Goal: Task Accomplishment & Management: Manage account settings

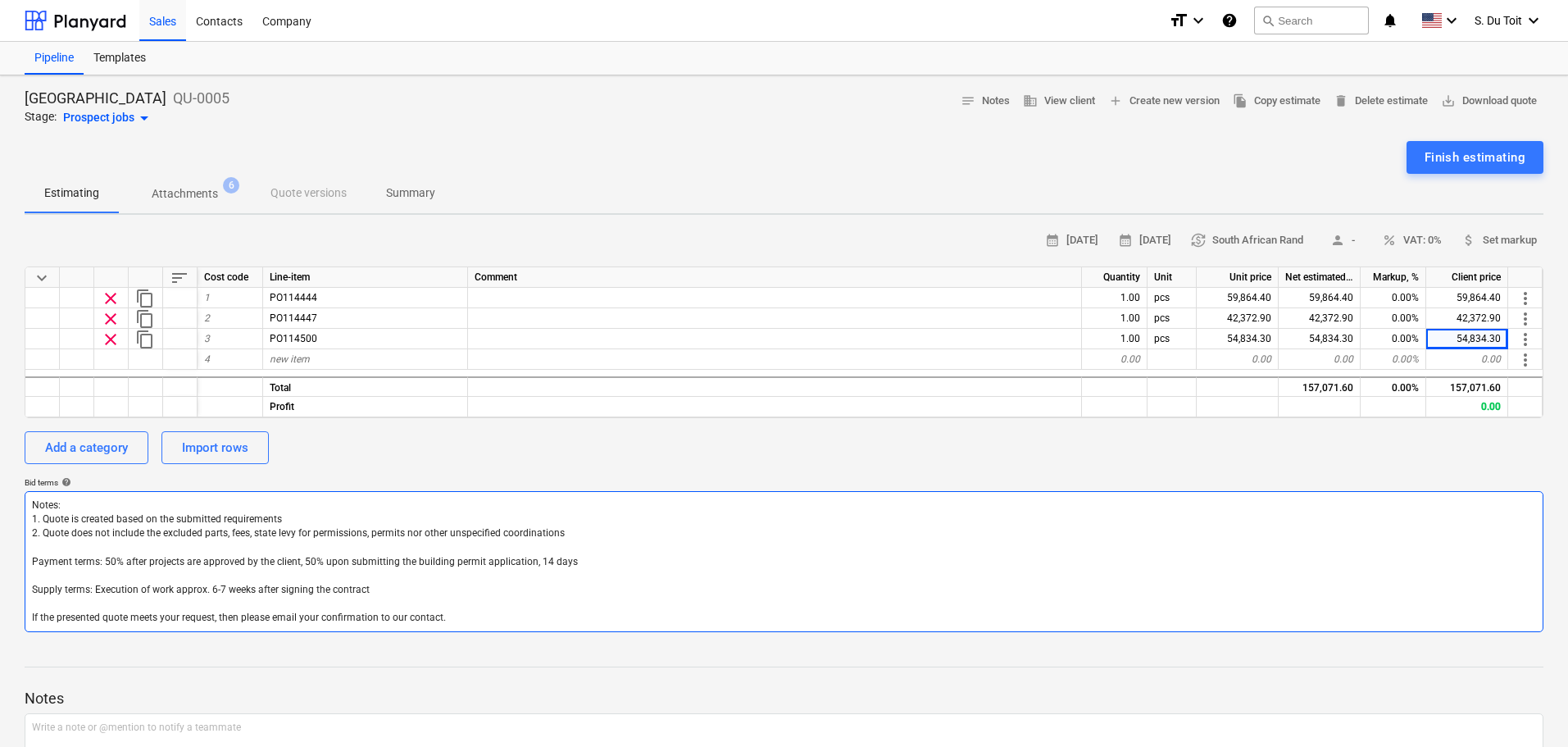
scroll to position [129, 0]
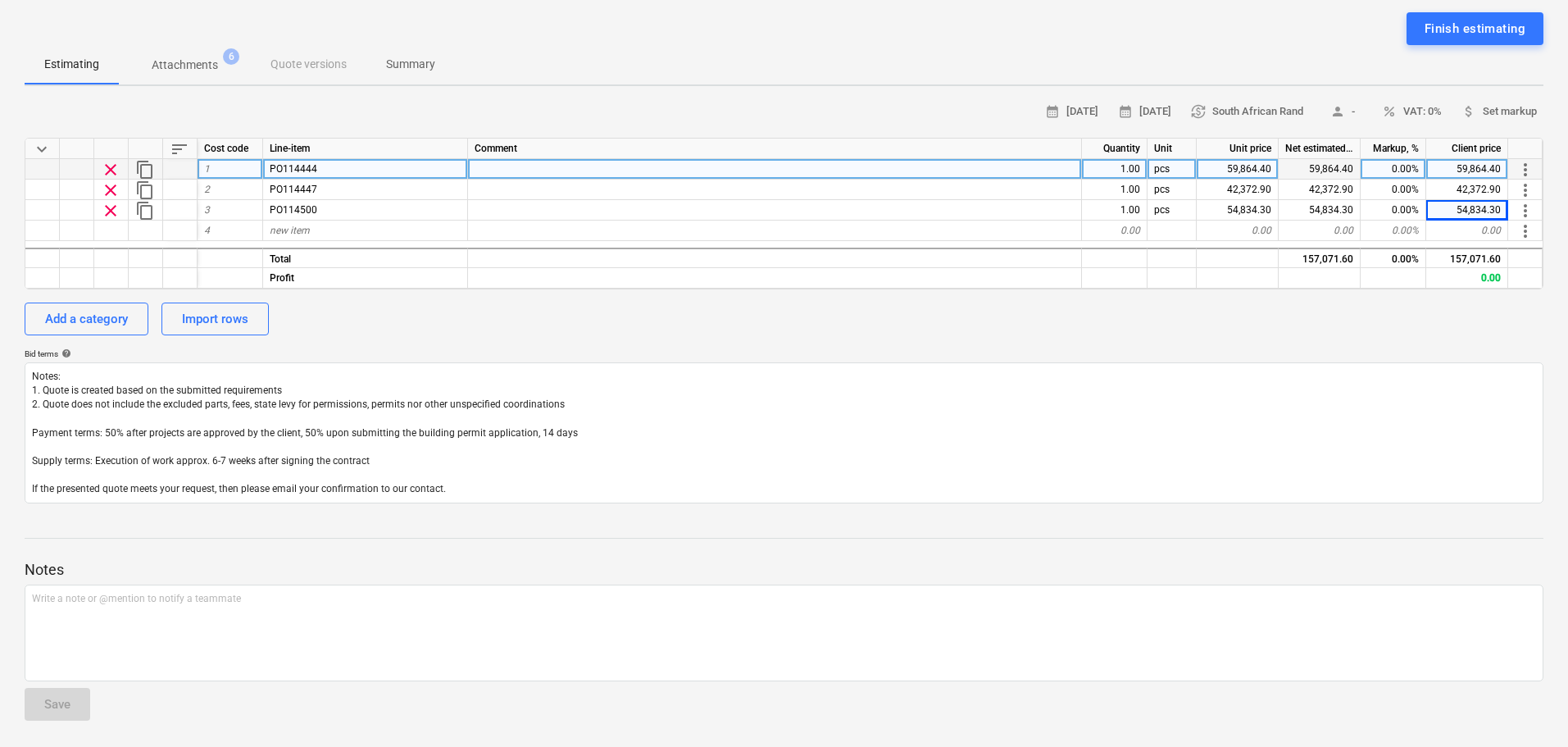
click at [515, 168] on div at bounding box center [775, 169] width 614 height 21
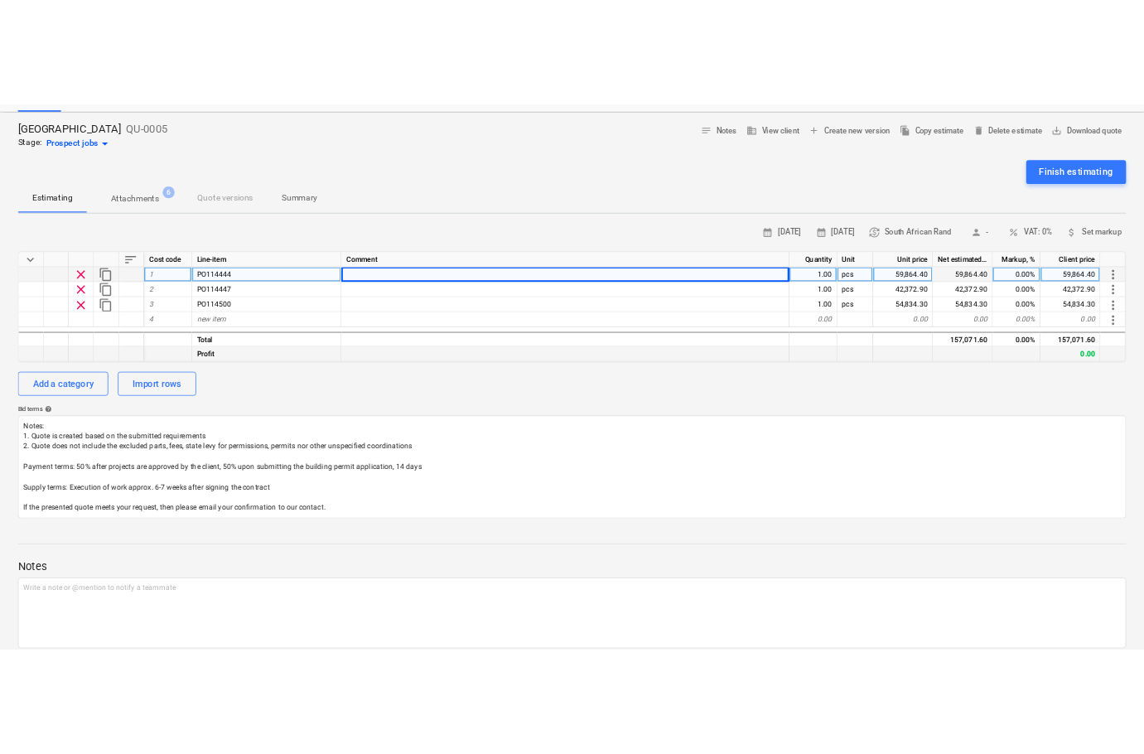
scroll to position [0, 0]
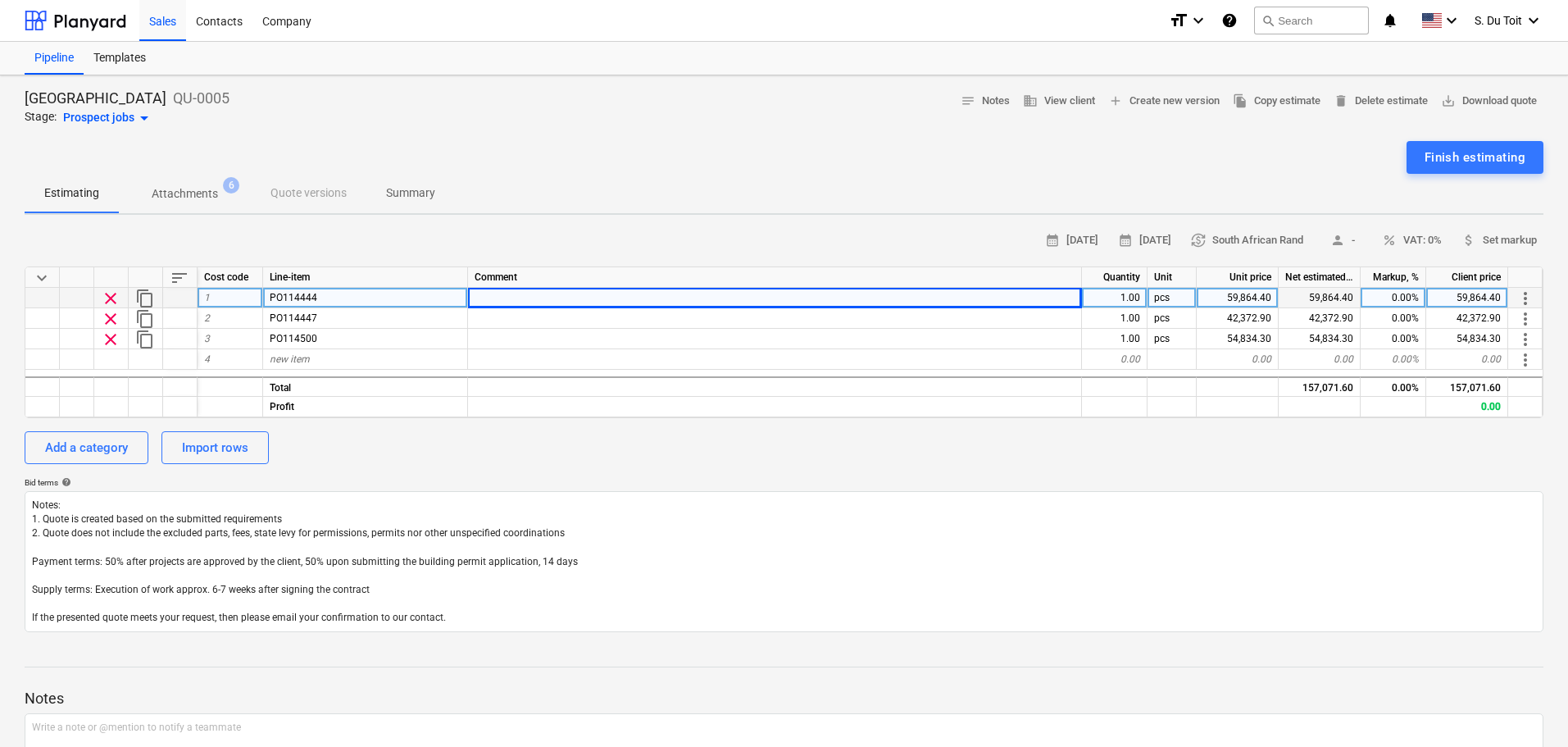
click at [85, 172] on div "Finish estimating" at bounding box center [784, 157] width 1519 height 33
click at [173, 14] on div "Sales" at bounding box center [162, 20] width 46 height 42
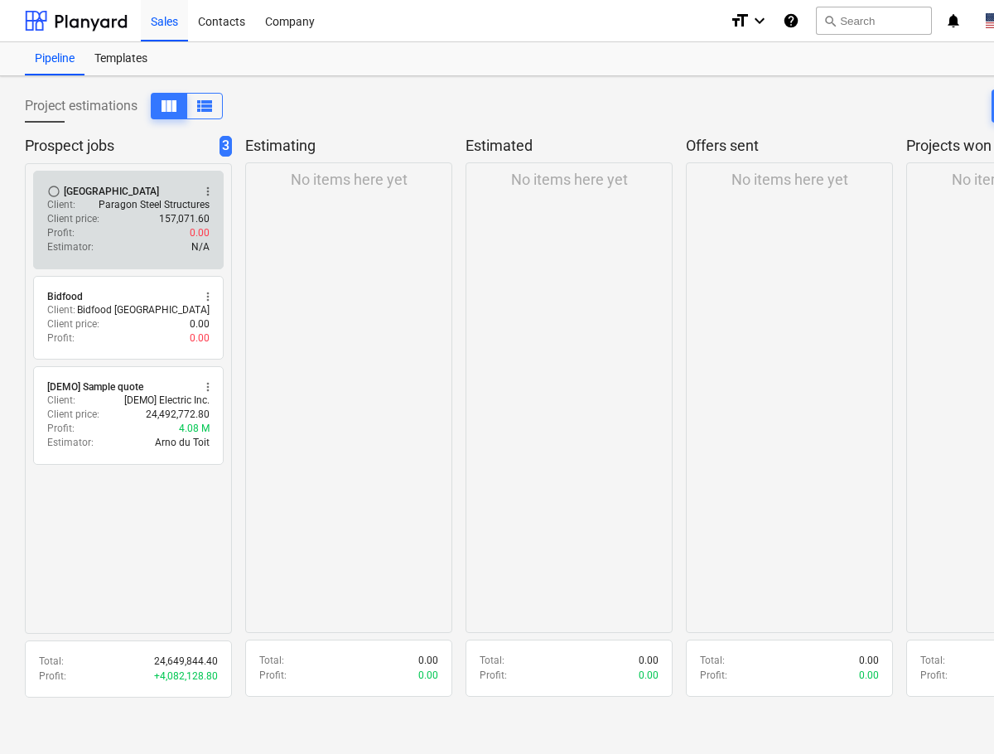
click at [176, 233] on div "Profit : 0.00" at bounding box center [128, 233] width 162 height 14
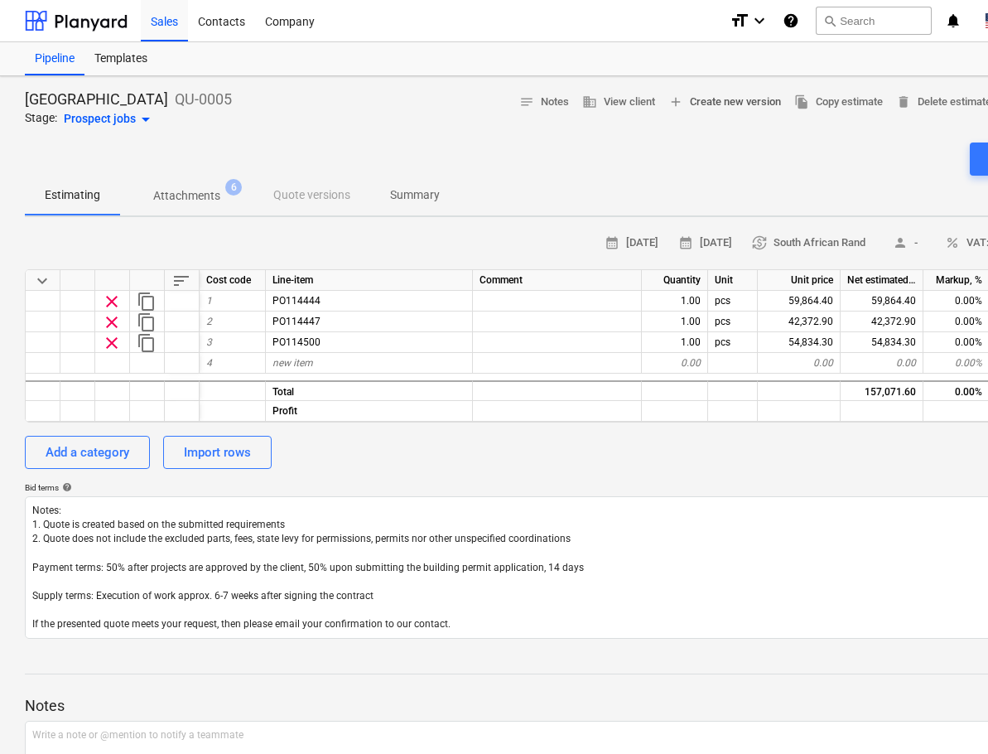
click at [699, 89] on button "add Create new version" at bounding box center [725, 102] width 126 height 26
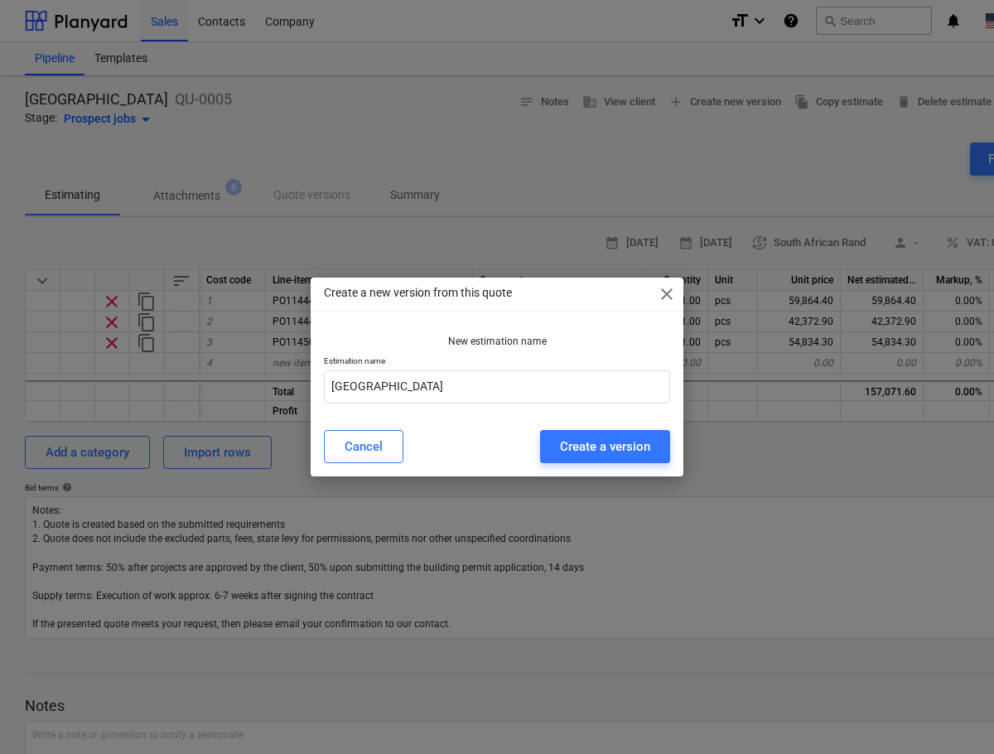
click at [671, 294] on span "close" at bounding box center [667, 294] width 20 height 20
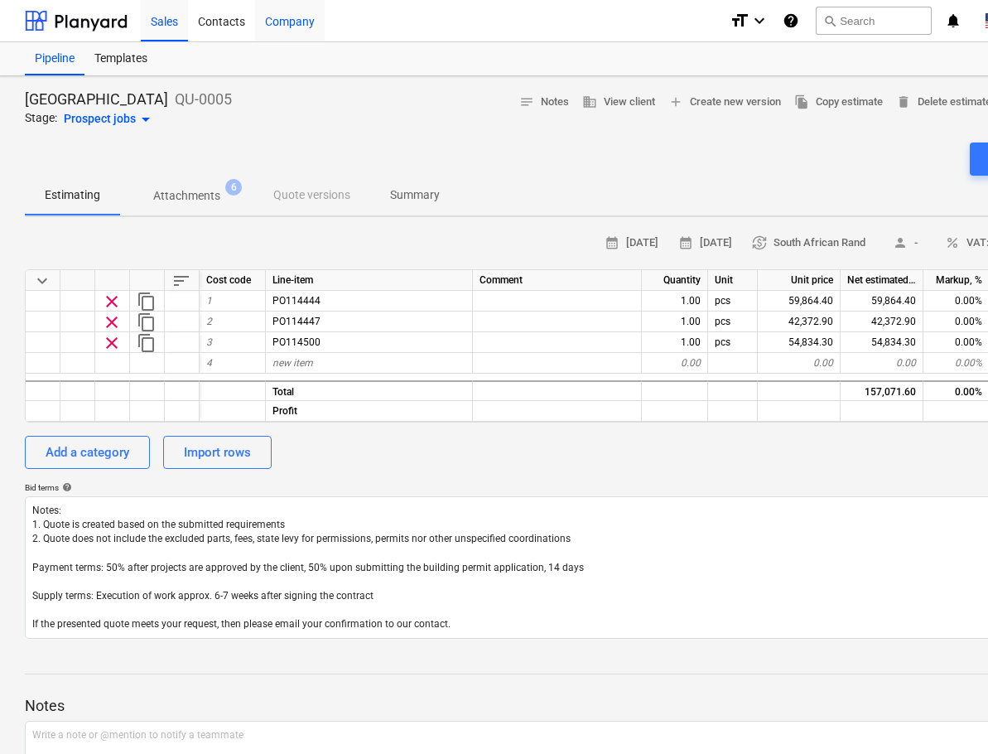
click at [283, 19] on div "Company" at bounding box center [290, 20] width 70 height 42
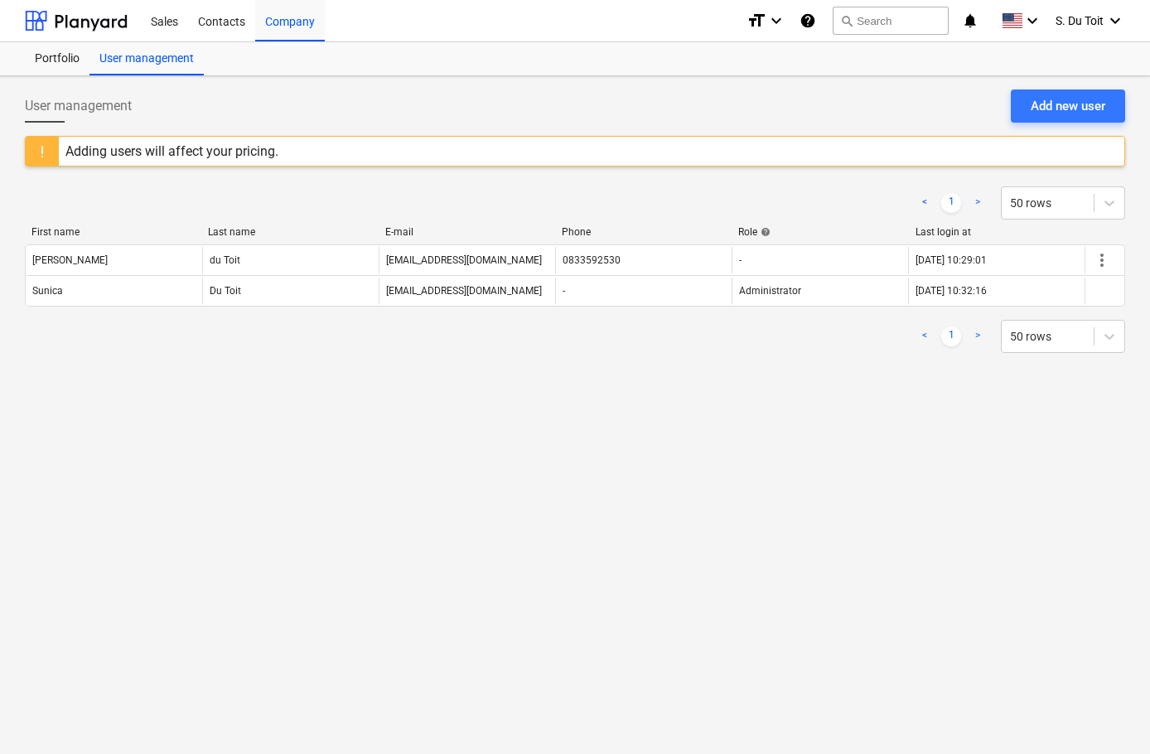
click at [119, 157] on div "Adding users will affect your pricing." at bounding box center [171, 151] width 213 height 16
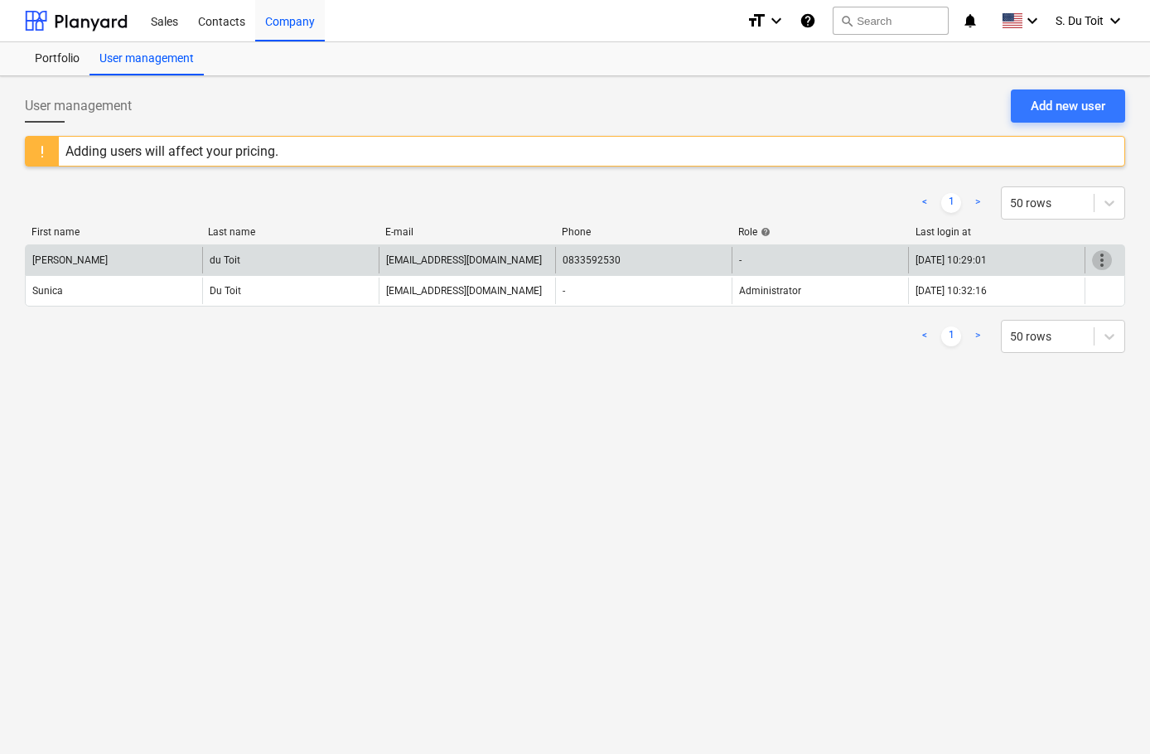
click at [1104, 266] on span "more_vert" at bounding box center [1102, 260] width 20 height 20
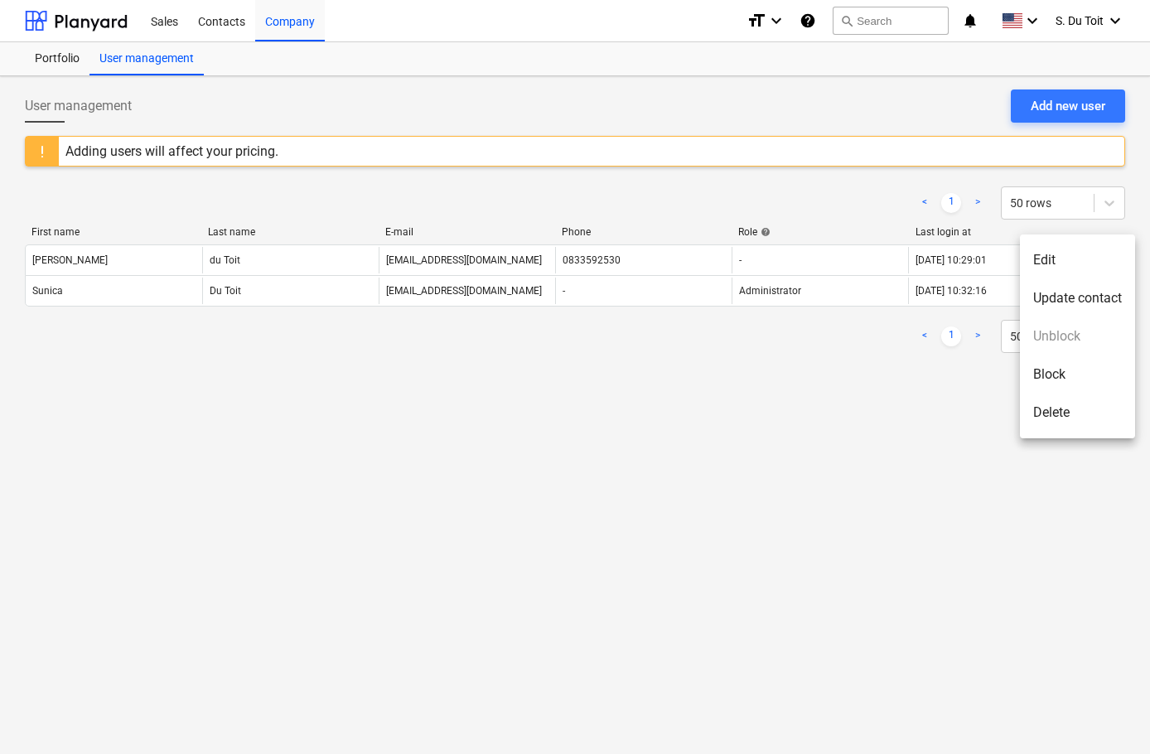
click at [715, 444] on div at bounding box center [575, 377] width 1150 height 754
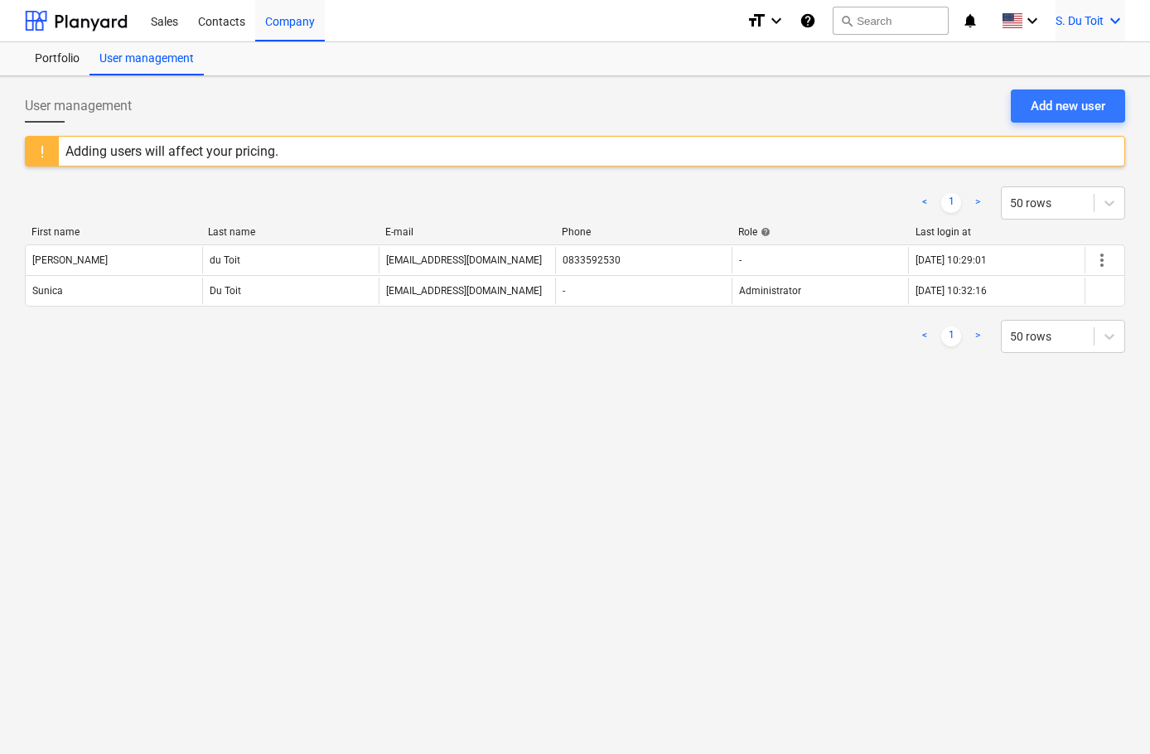
click at [1110, 33] on div "S. Du Toit keyboard_arrow_down" at bounding box center [1091, 20] width 70 height 41
click at [1003, 27] on div at bounding box center [575, 377] width 1150 height 754
click at [975, 328] on link ">" at bounding box center [978, 336] width 20 height 20
click at [33, 51] on div "Portfolio" at bounding box center [57, 58] width 65 height 33
click at [75, 63] on div "Portfolio" at bounding box center [57, 58] width 65 height 33
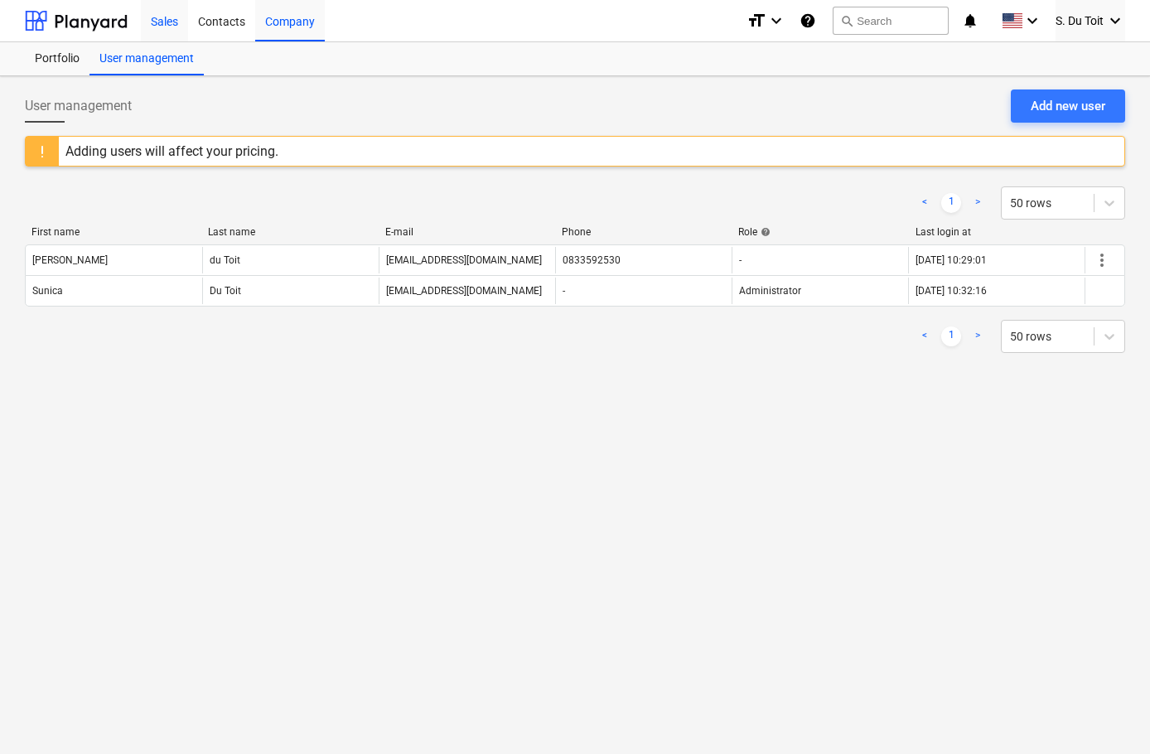
click at [171, 22] on div "Sales" at bounding box center [164, 20] width 47 height 42
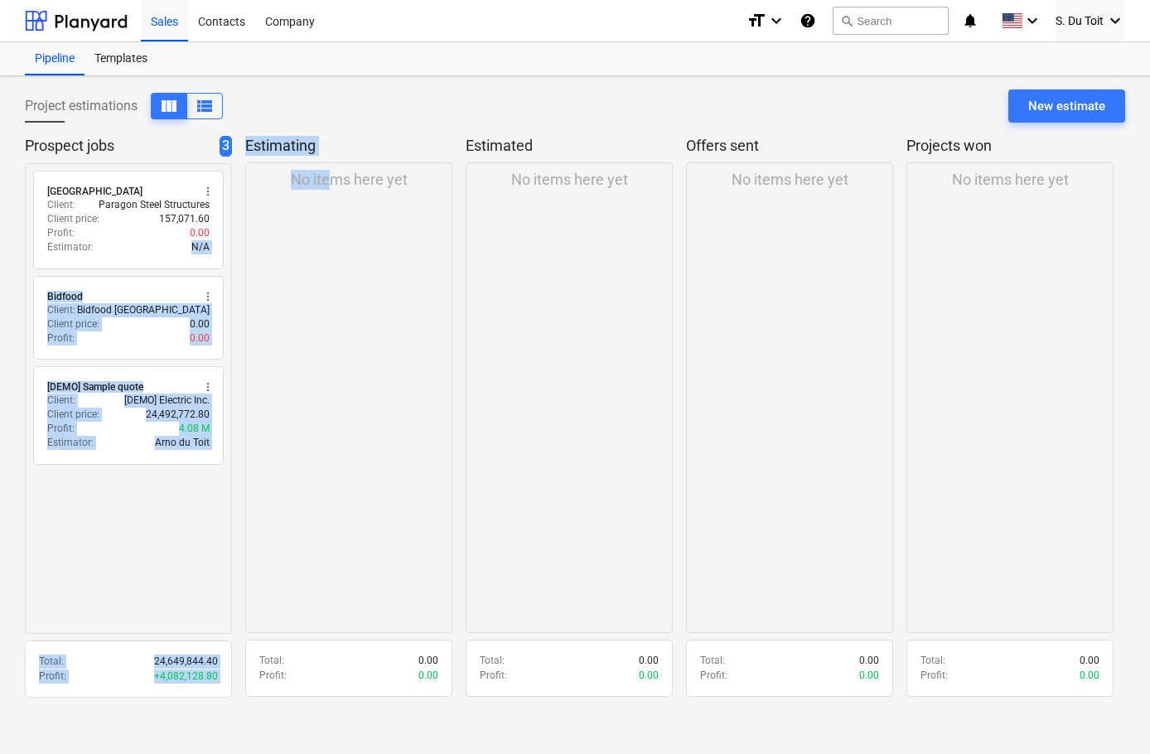
drag, startPoint x: 121, startPoint y: 242, endPoint x: 327, endPoint y: 233, distance: 206.5
click at [327, 232] on div "Prospect jobs 3 radio_button_unchecked Brookside Mall more_vert Client : Parago…" at bounding box center [575, 422] width 1100 height 572
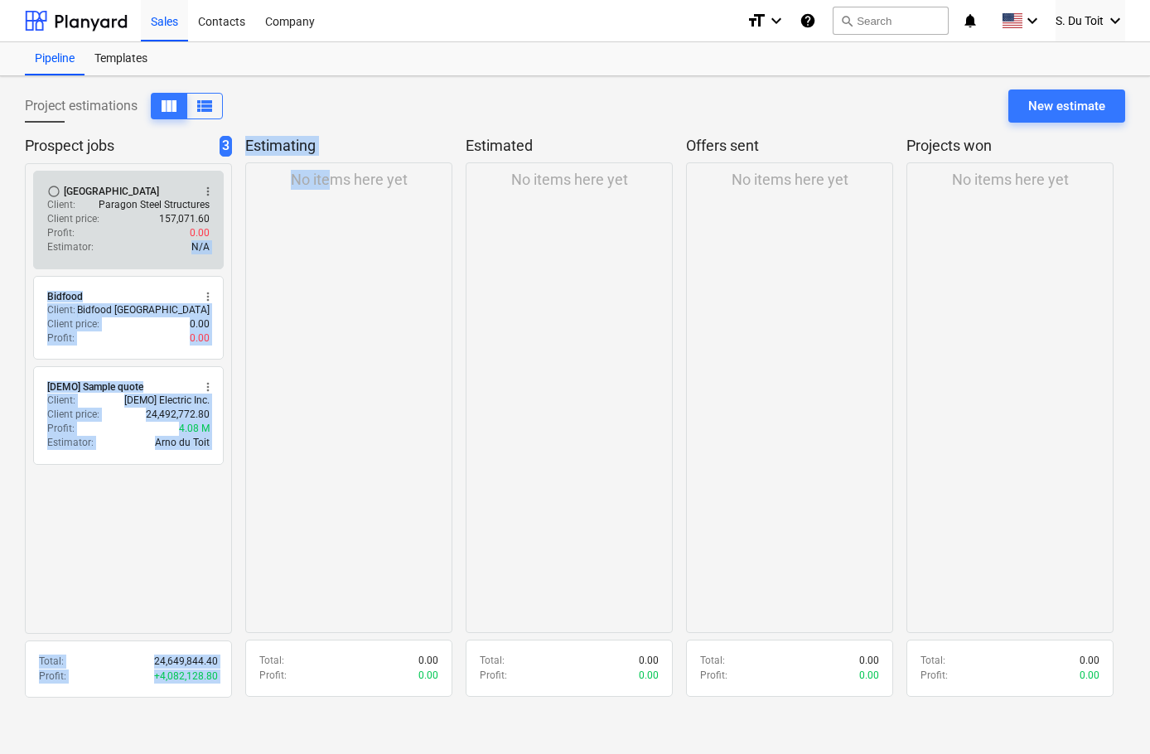
click at [215, 191] on button "more_vert" at bounding box center [208, 191] width 20 height 20
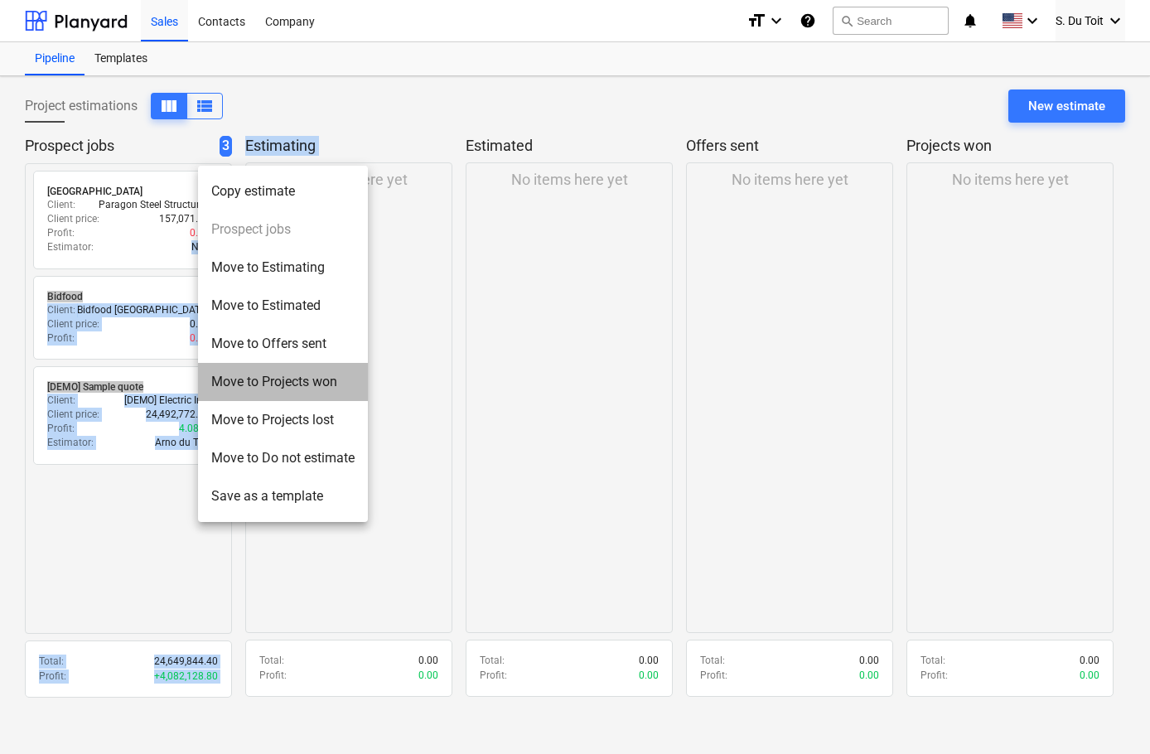
click at [300, 378] on li "Move to Projects won" at bounding box center [283, 382] width 170 height 38
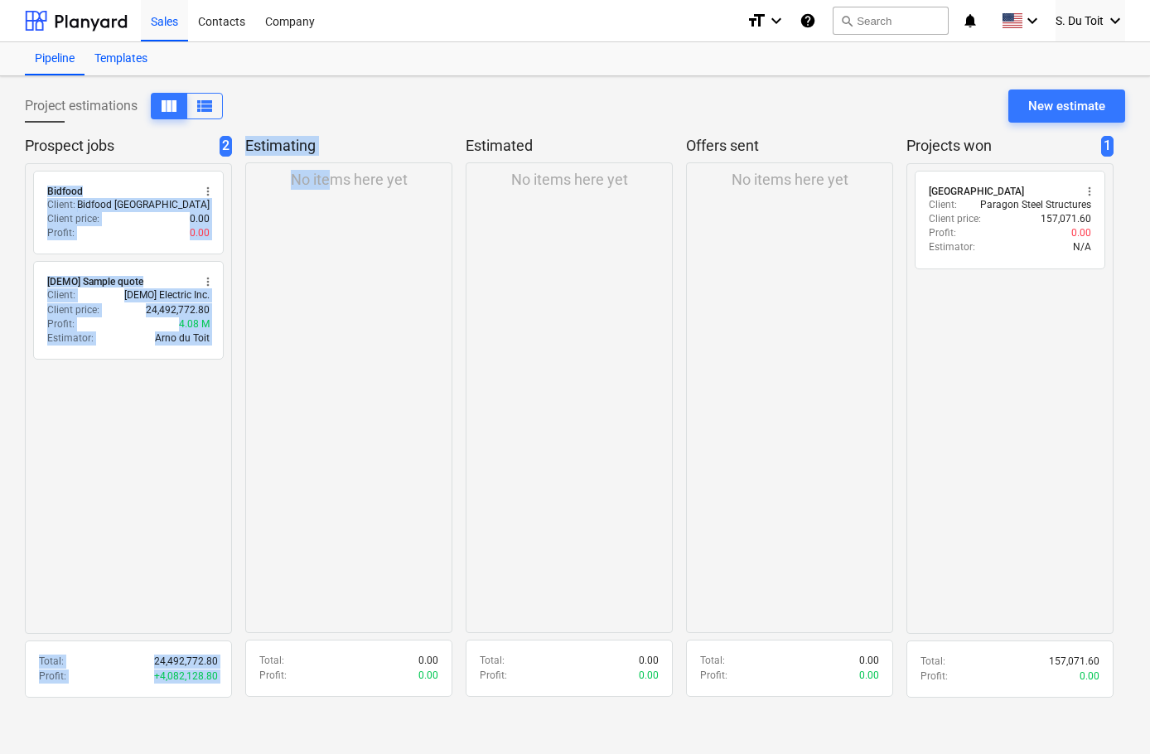
click at [133, 66] on div "Templates" at bounding box center [121, 58] width 73 height 33
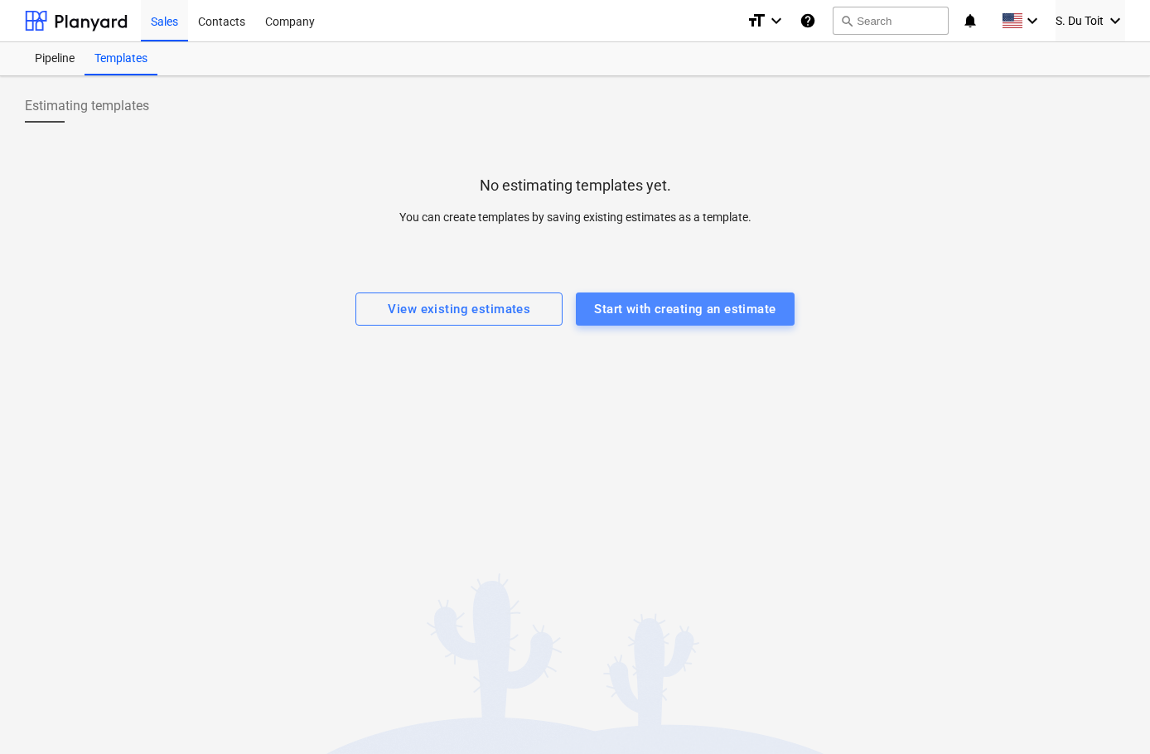
click at [680, 318] on div "Start with creating an estimate" at bounding box center [684, 309] width 181 height 22
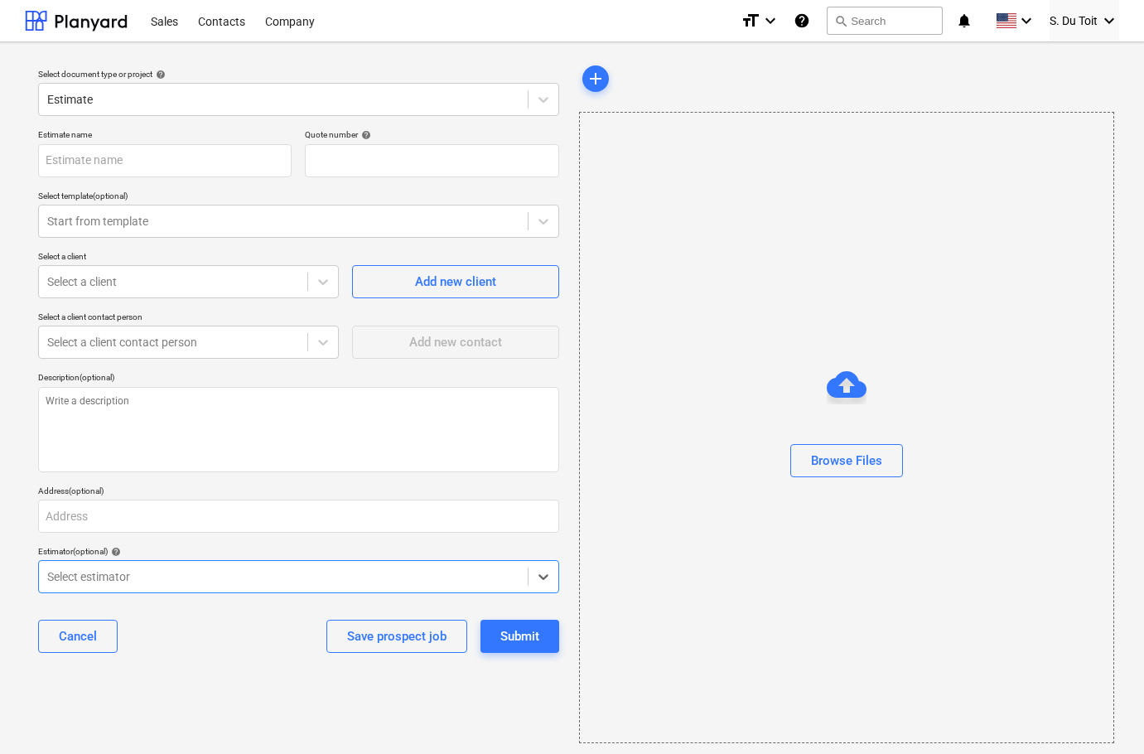
type textarea "x"
type input "QU-0007"
click at [157, 25] on div "Sales" at bounding box center [164, 20] width 47 height 42
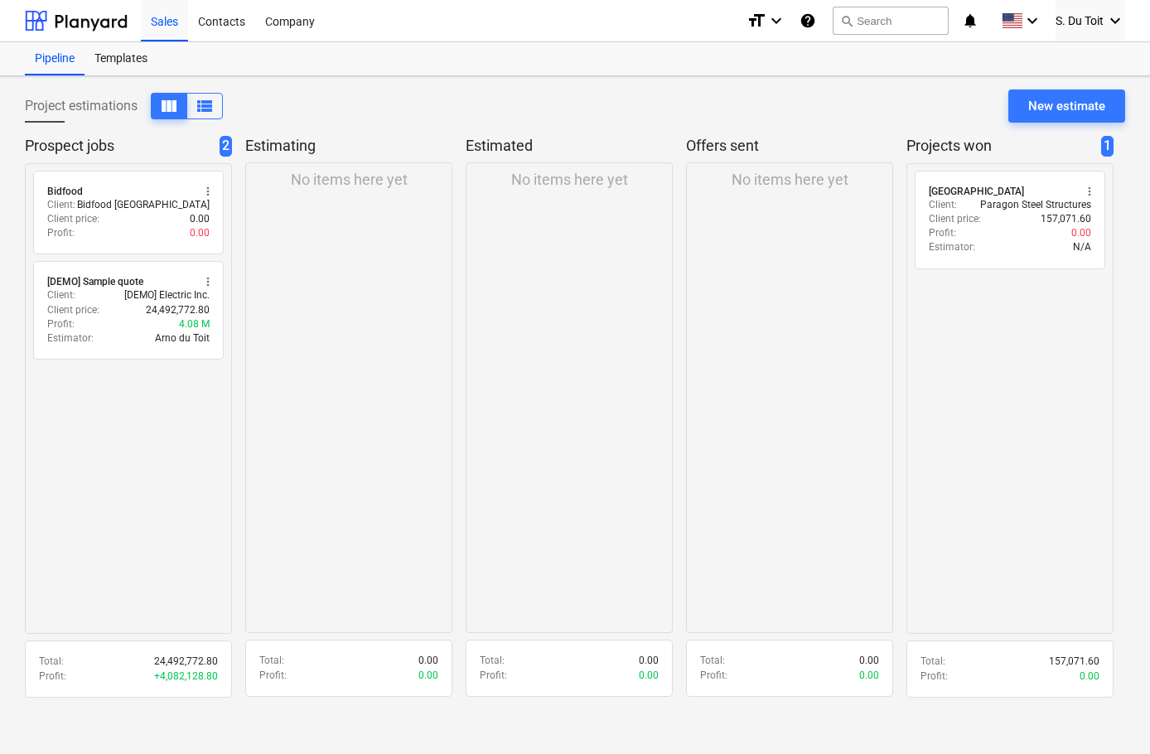
click at [1010, 346] on div "radio_button_unchecked Brookside Mall more_vert Client : Paragon Steel Structur…" at bounding box center [1009, 398] width 207 height 471
click at [215, 109] on span "view_list" at bounding box center [205, 106] width 20 height 20
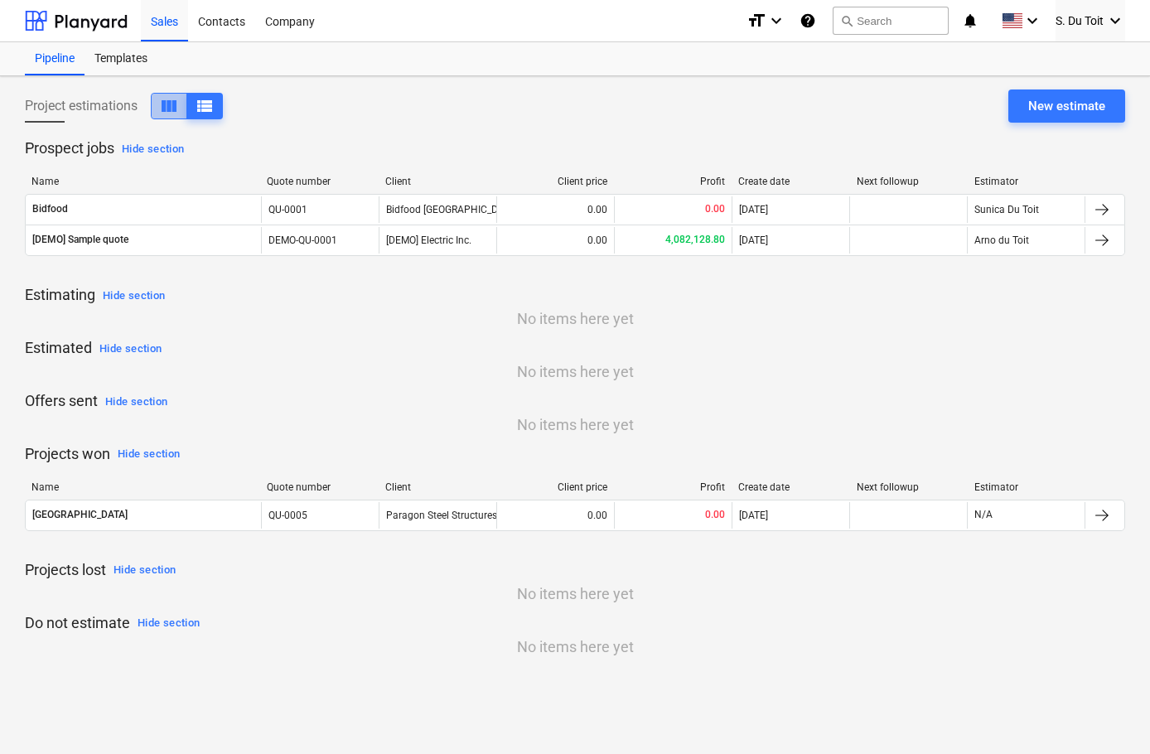
click at [184, 109] on button "view_column" at bounding box center [169, 106] width 36 height 27
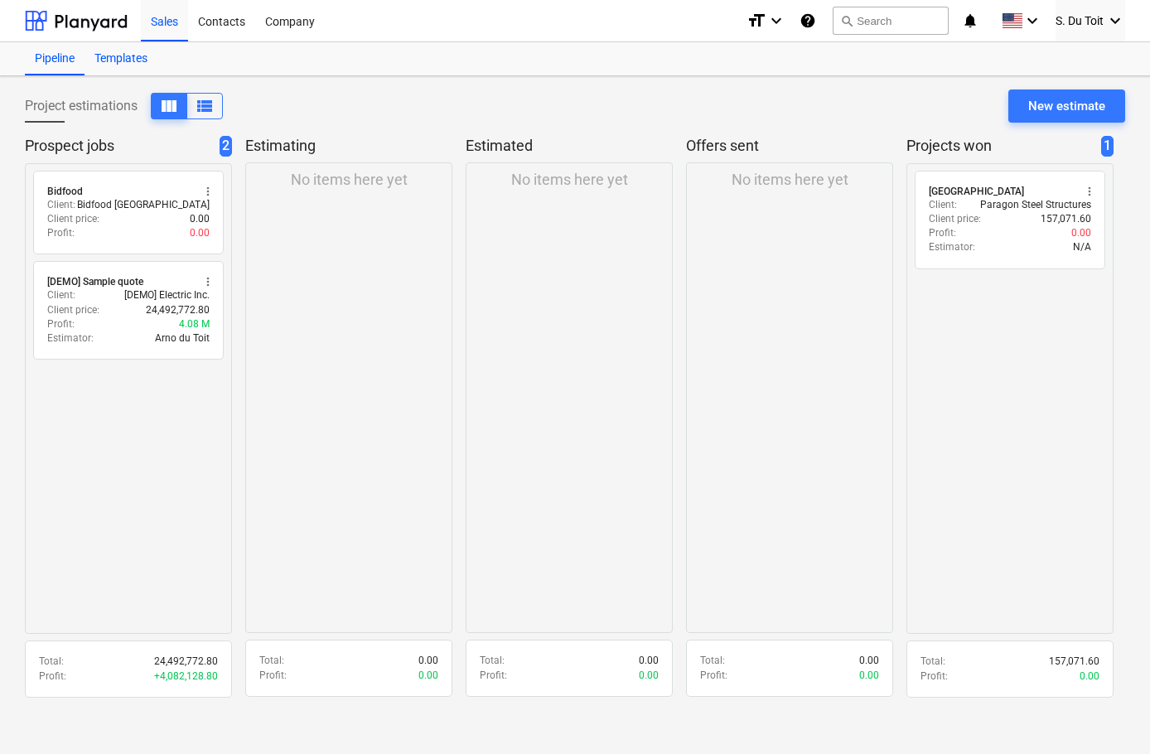
click at [142, 60] on div "Templates" at bounding box center [121, 58] width 73 height 33
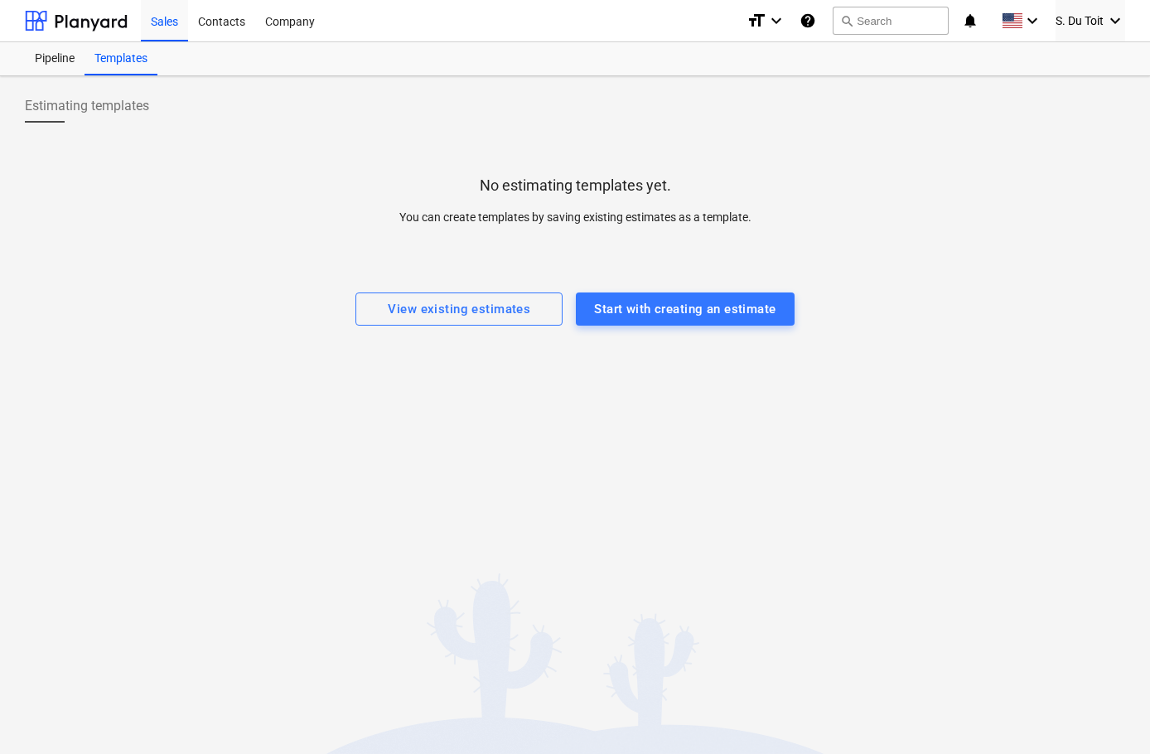
click at [288, 71] on div "Pipeline Templates" at bounding box center [575, 58] width 1100 height 33
click at [60, 59] on div "Pipeline" at bounding box center [55, 58] width 60 height 33
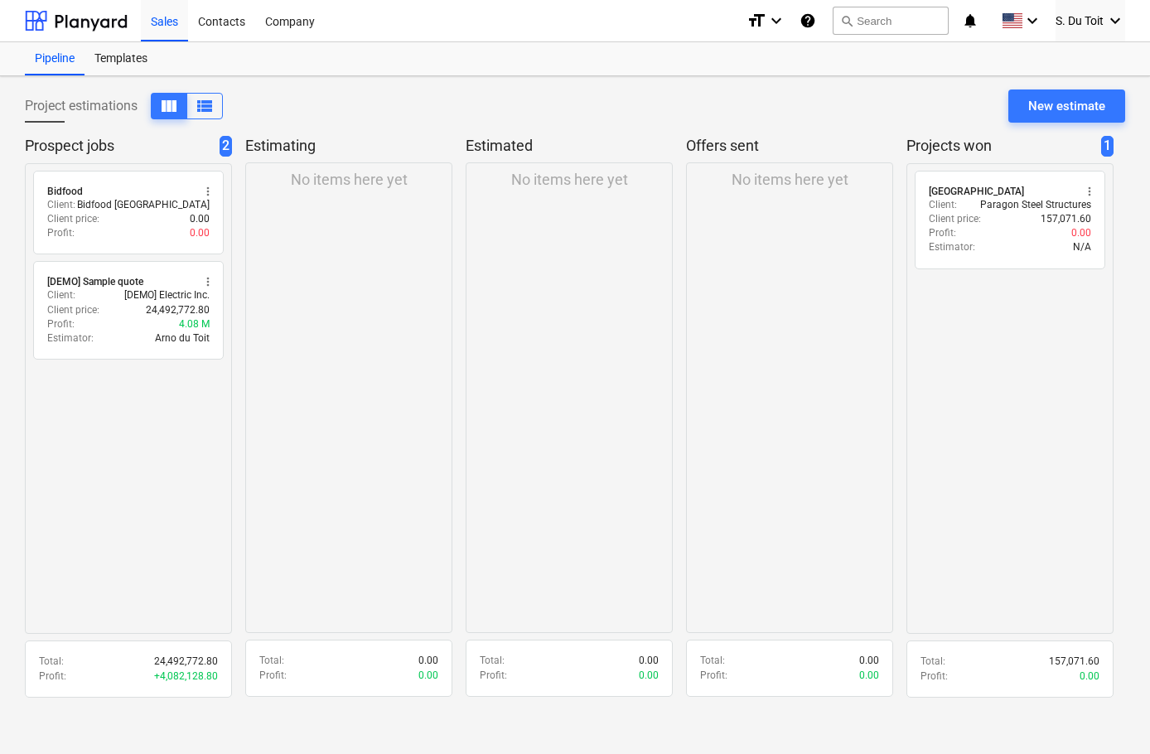
click at [96, 104] on div "Project estimations view_column view_list" at bounding box center [124, 106] width 198 height 27
click at [1103, 144] on span "1" at bounding box center [1107, 146] width 12 height 21
click at [115, 56] on div "Templates" at bounding box center [121, 58] width 73 height 33
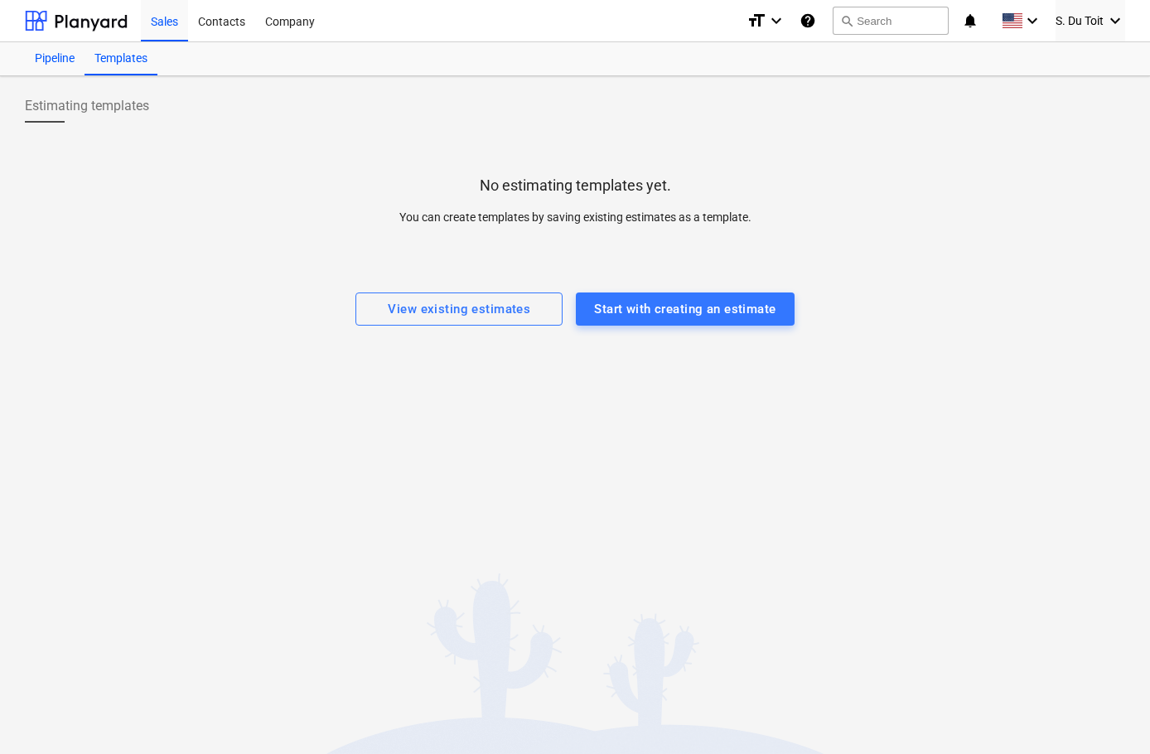
click at [38, 56] on div "Pipeline" at bounding box center [55, 58] width 60 height 33
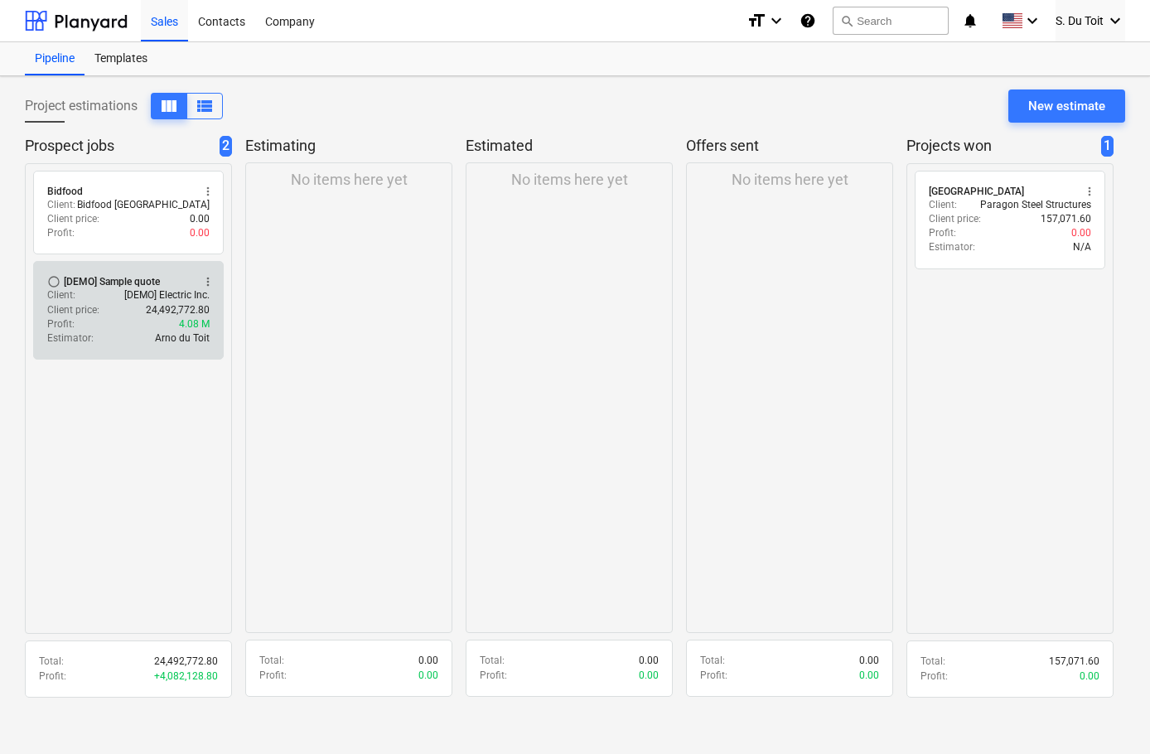
click at [110, 310] on div "Client price : 24,492,772.80" at bounding box center [128, 310] width 162 height 14
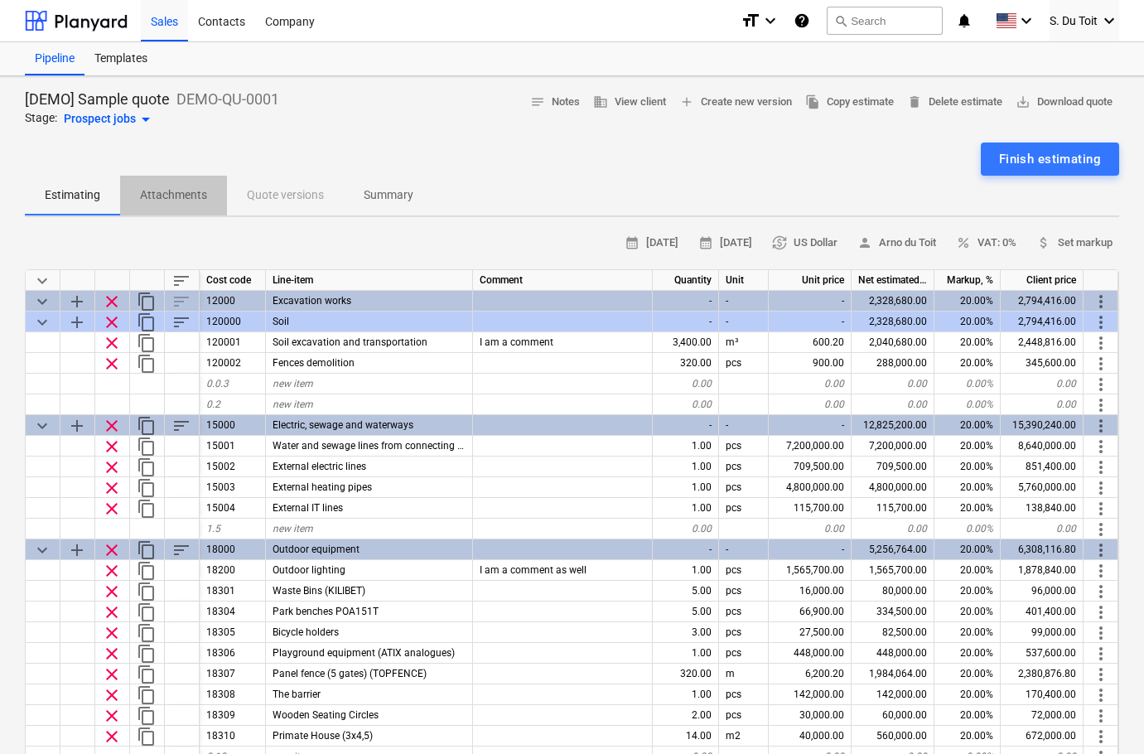
click at [165, 187] on p "Attachments" at bounding box center [173, 194] width 67 height 17
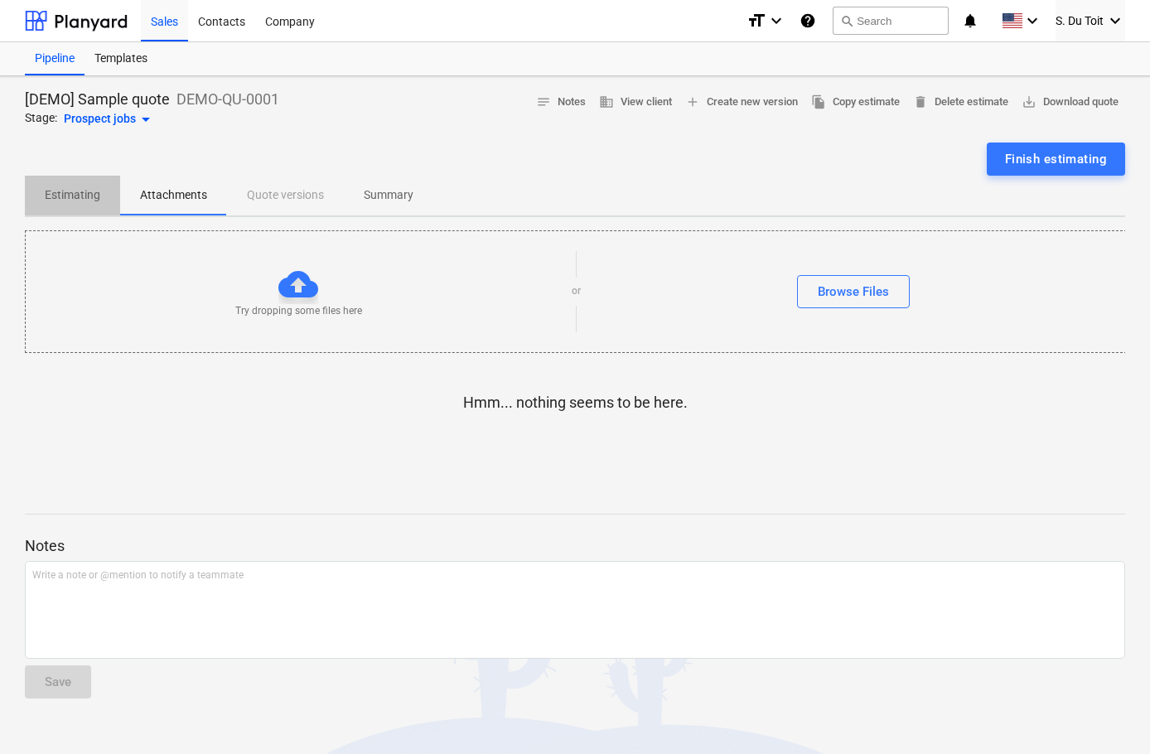
click at [105, 186] on span "Estimating" at bounding box center [72, 194] width 95 height 27
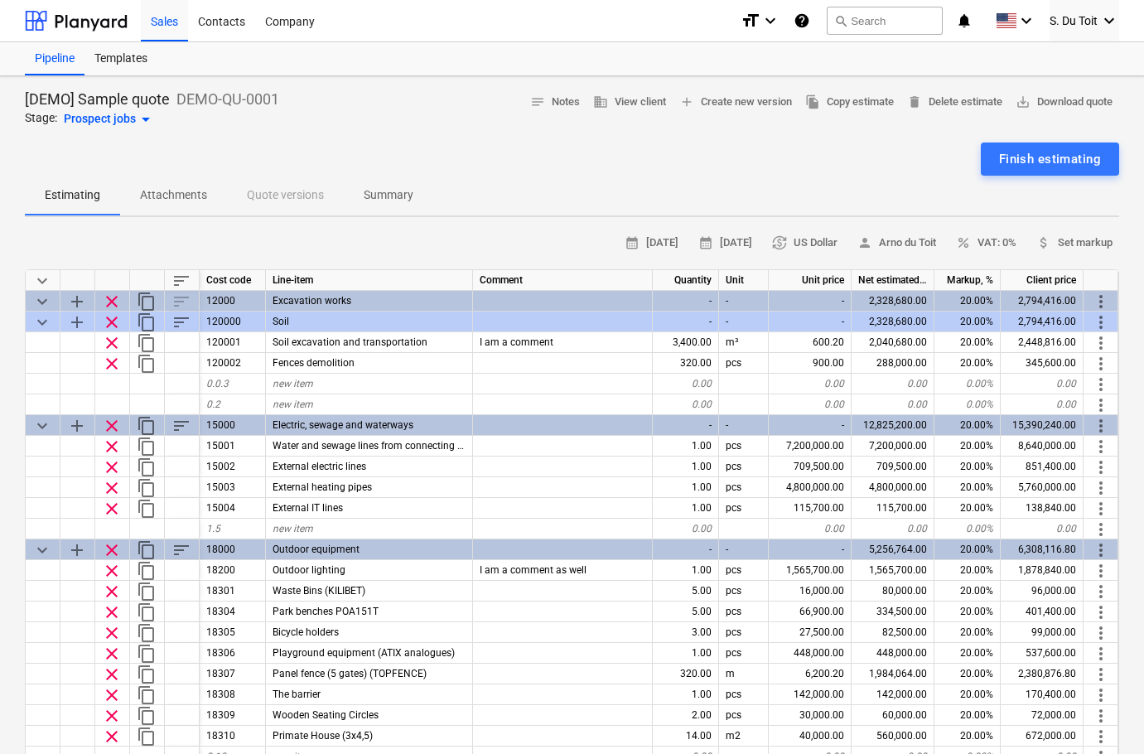
click at [132, 94] on p "[DEMO] Sample quote" at bounding box center [97, 99] width 145 height 20
drag, startPoint x: 167, startPoint y: 102, endPoint x: 268, endPoint y: 97, distance: 101.2
click at [265, 98] on div "[DEMO] Sample quote DEMO-QU-0001" at bounding box center [152, 99] width 254 height 20
click at [307, 159] on div "Finish estimating" at bounding box center [572, 159] width 1094 height 33
click at [120, 60] on div "Templates" at bounding box center [121, 58] width 73 height 33
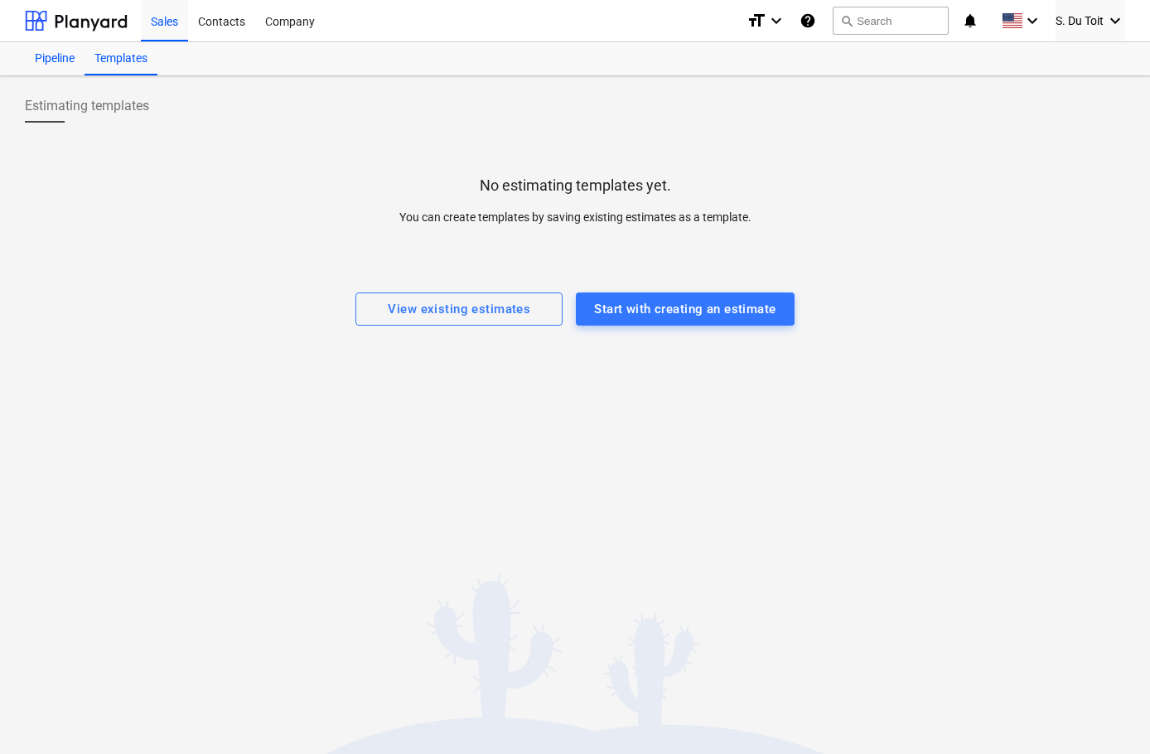
click at [60, 63] on div "Pipeline" at bounding box center [55, 58] width 60 height 33
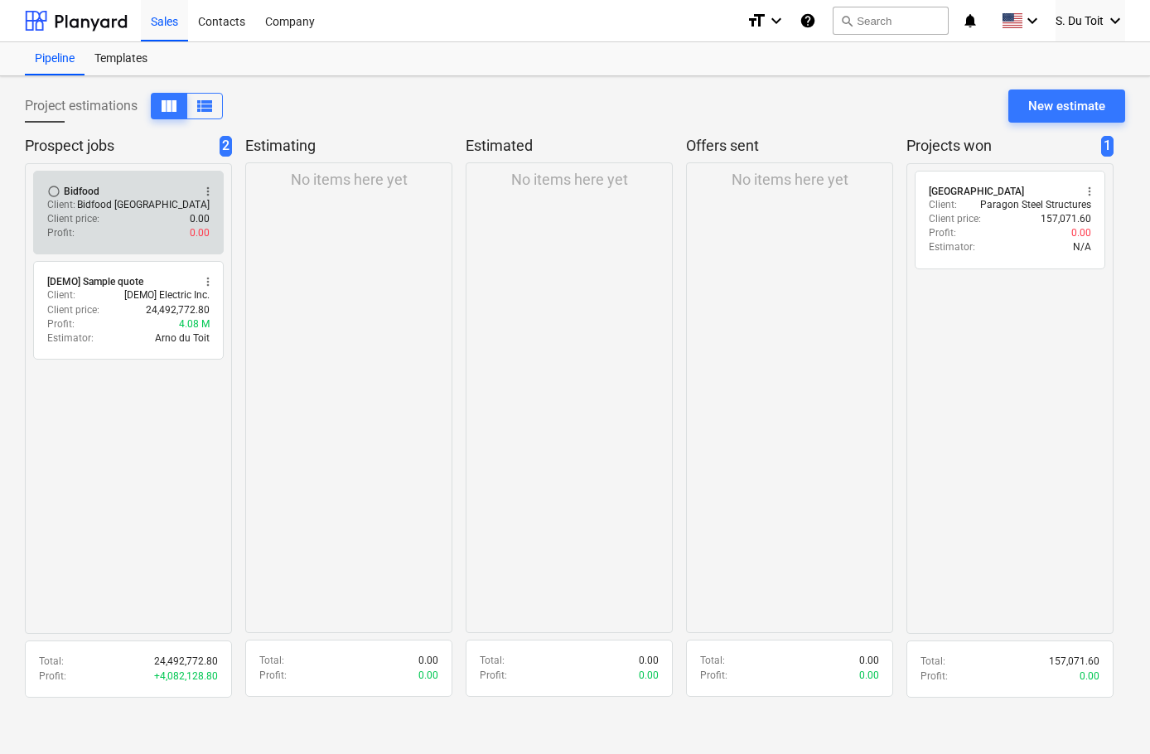
click at [143, 242] on div "radio_button_unchecked Bidfood more_vert Client : Bidfood [GEOGRAPHIC_DATA] Cli…" at bounding box center [128, 213] width 191 height 84
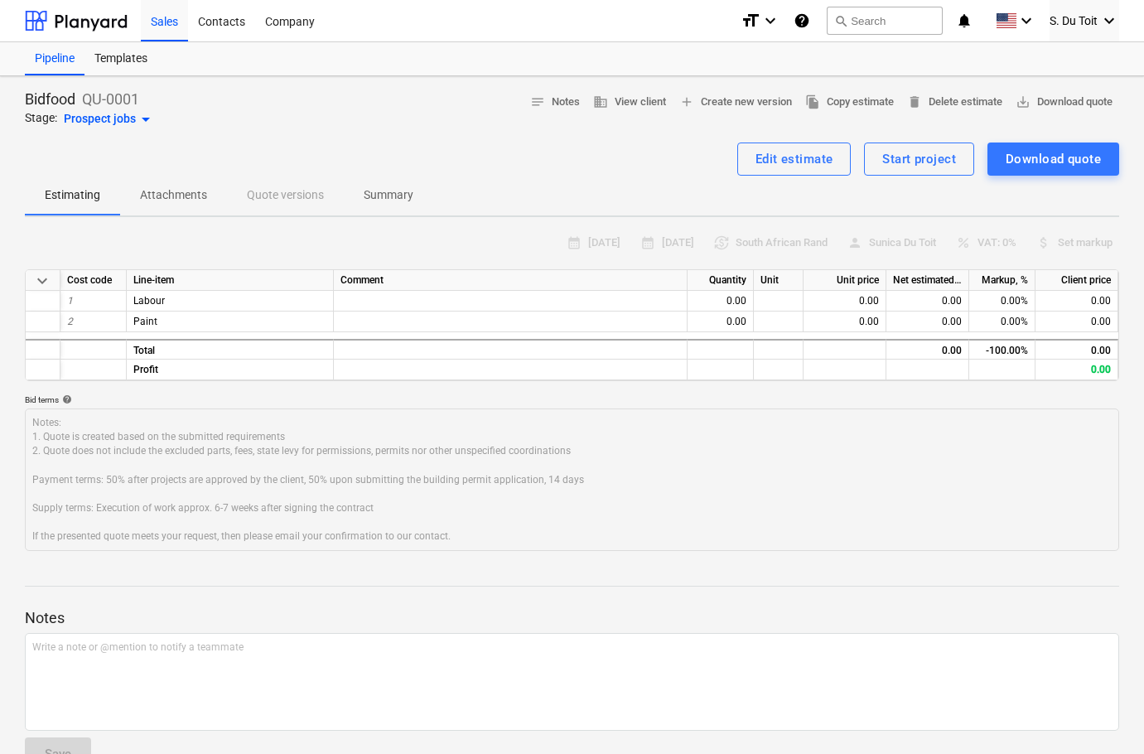
click at [176, 60] on div "Pipeline Templates" at bounding box center [572, 58] width 1094 height 33
click at [100, 61] on div "Templates" at bounding box center [121, 58] width 73 height 33
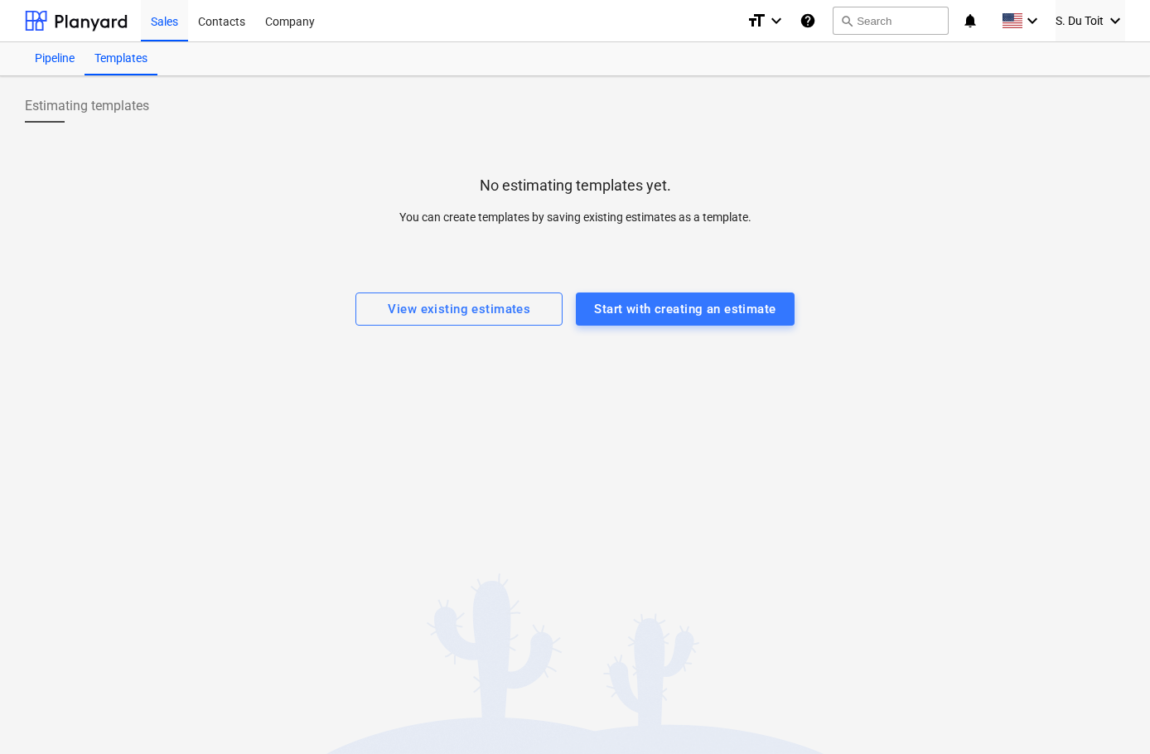
click at [56, 66] on div "Pipeline" at bounding box center [55, 58] width 60 height 33
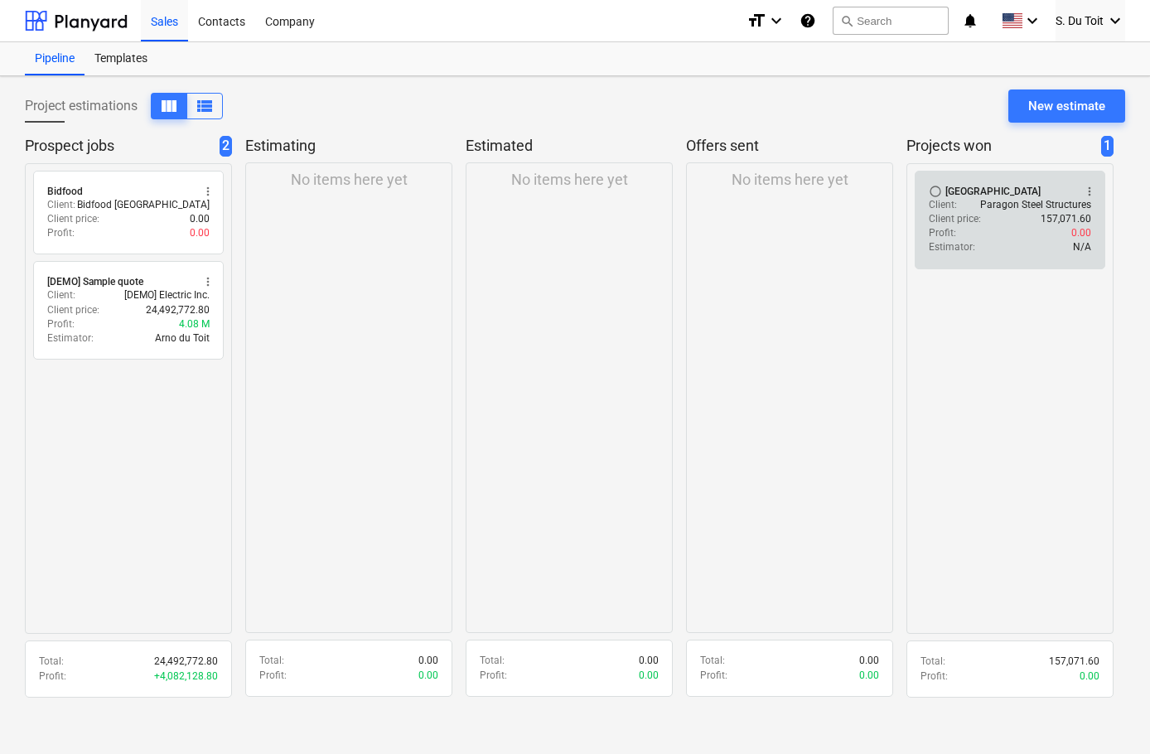
click at [1062, 239] on div "Profit : 0.00" at bounding box center [1010, 233] width 162 height 14
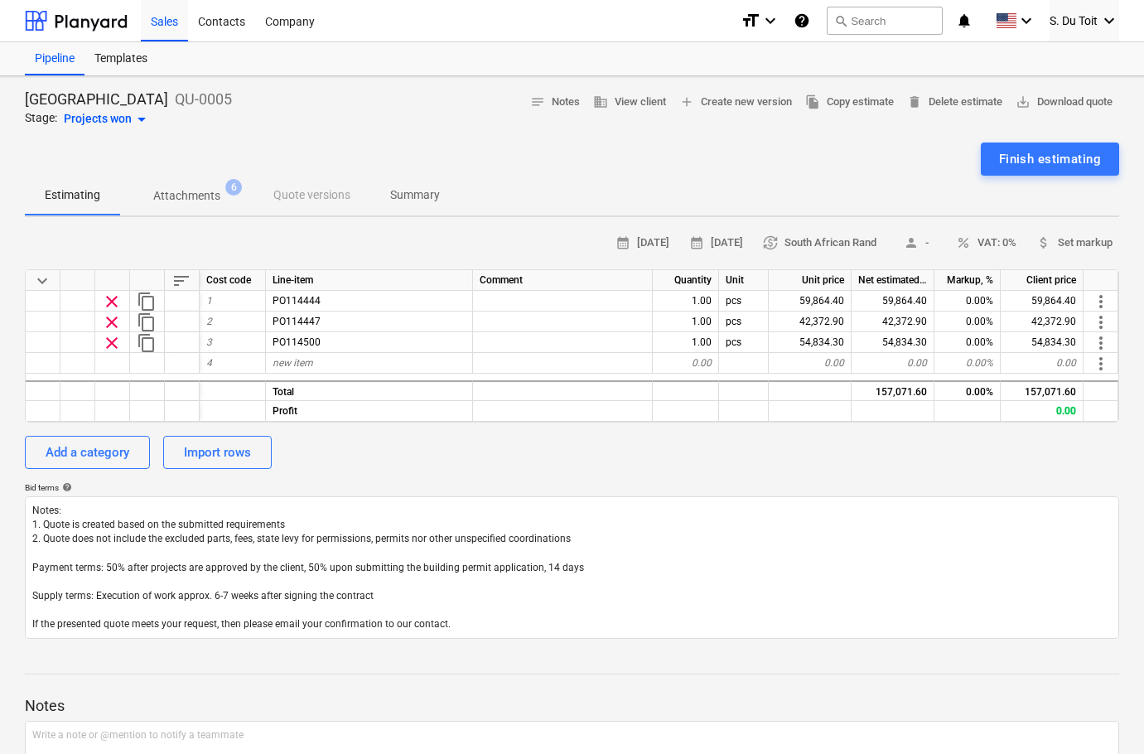
click at [167, 187] on span "Attachments 6" at bounding box center [186, 196] width 133 height 30
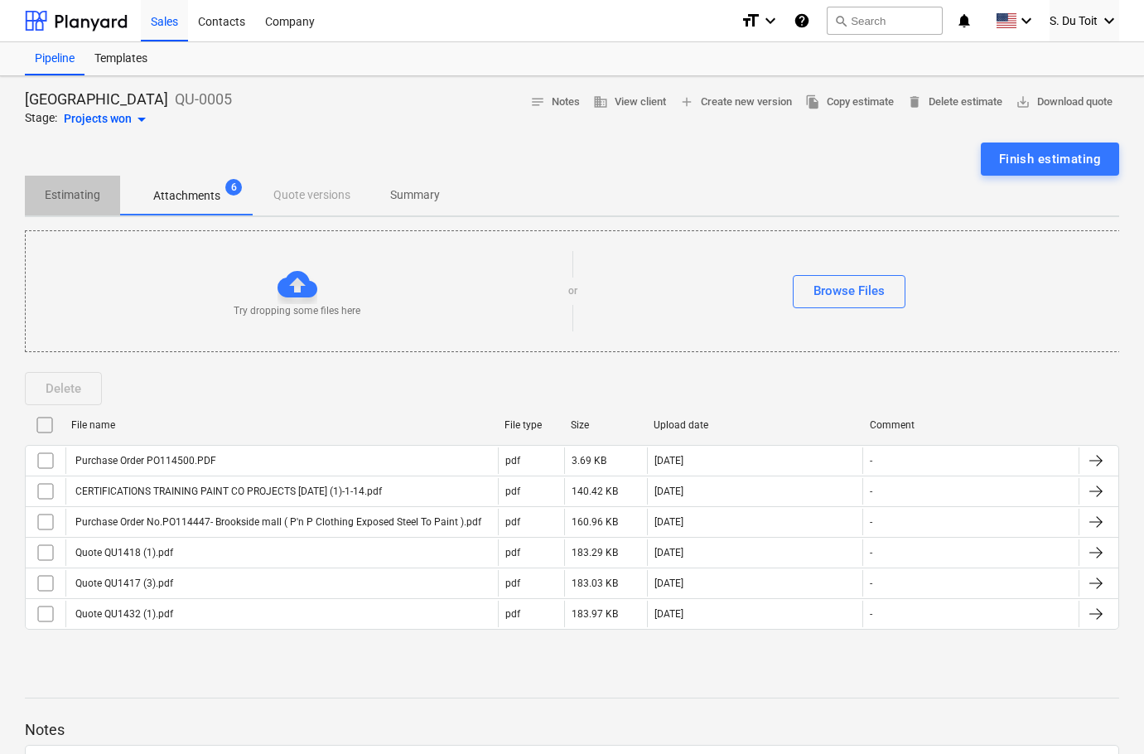
click at [84, 197] on p "Estimating" at bounding box center [73, 194] width 56 height 17
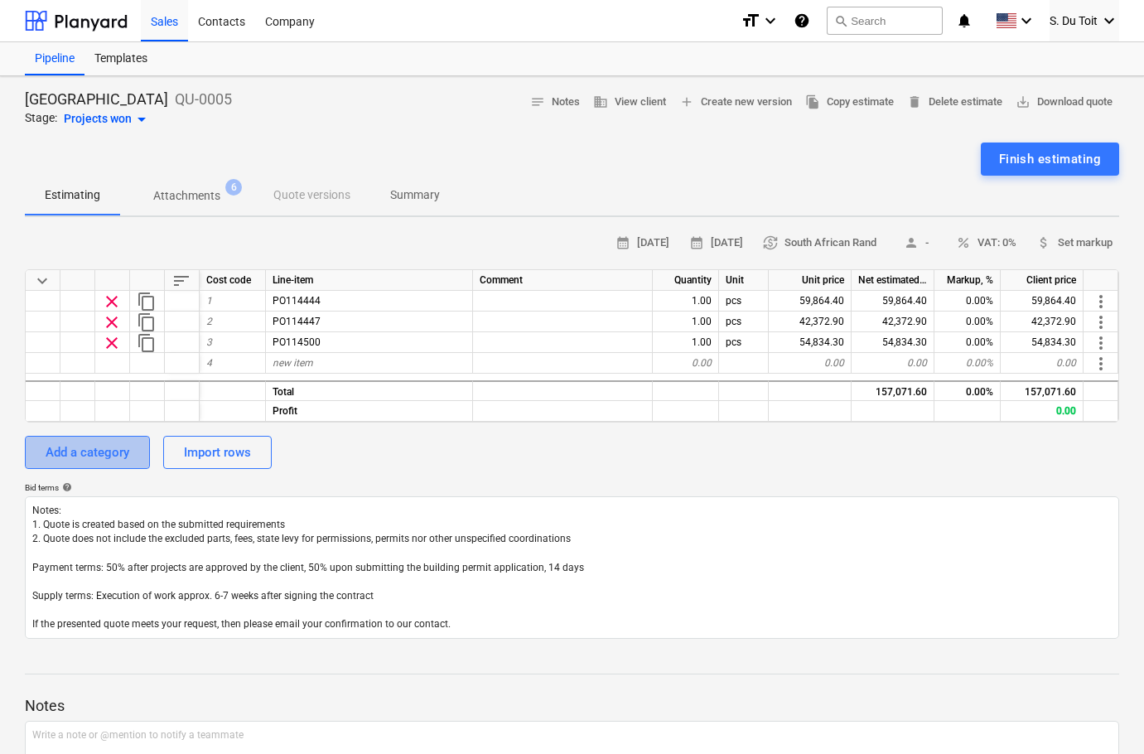
click at [103, 460] on div "Add a category" at bounding box center [88, 453] width 84 height 22
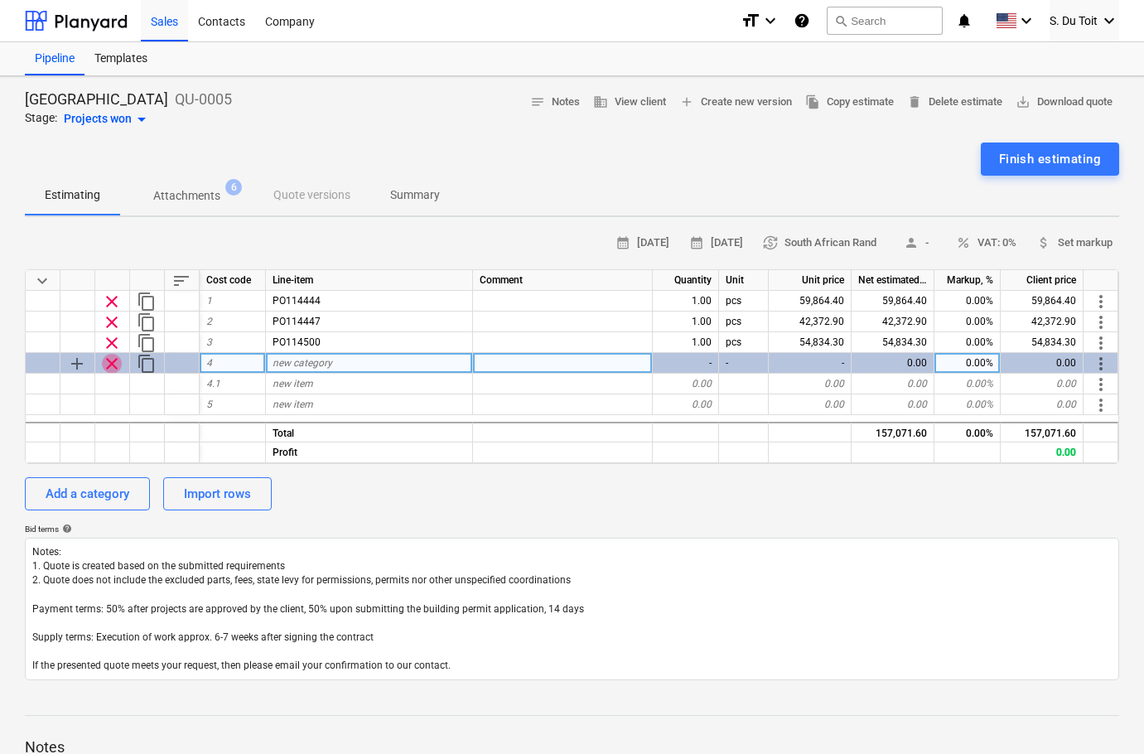
click at [113, 360] on span "clear" at bounding box center [112, 364] width 20 height 20
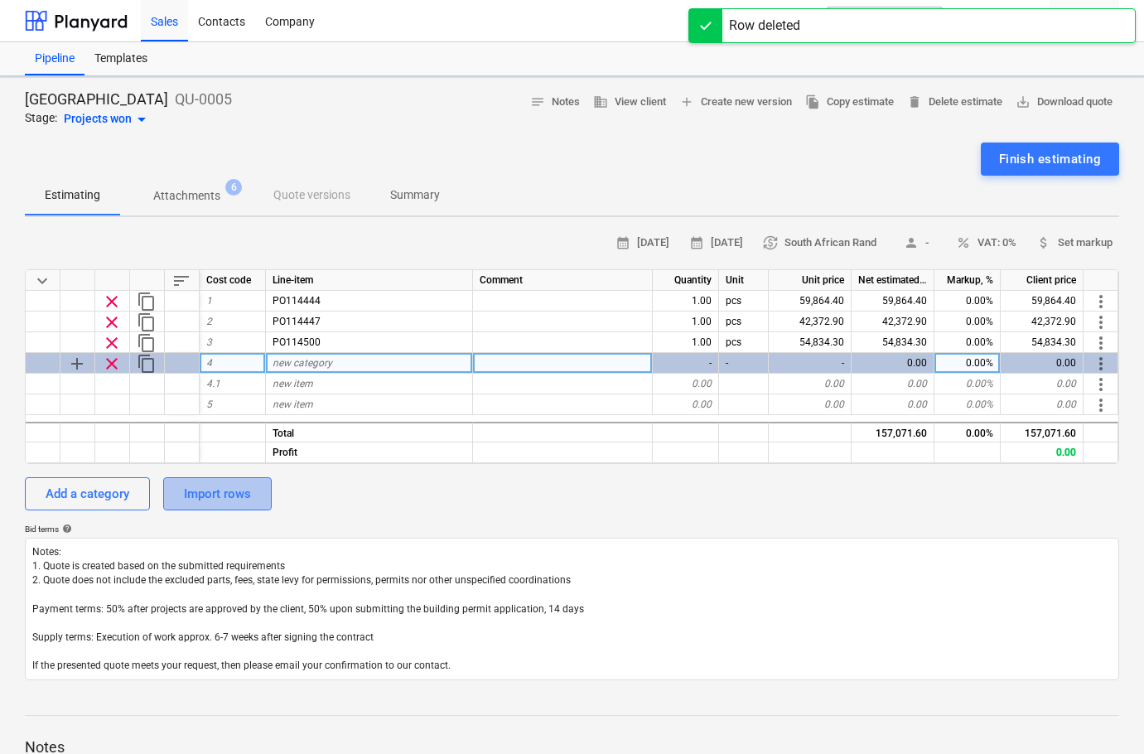
click at [223, 498] on div "Import rows" at bounding box center [217, 494] width 67 height 22
type textarea "x"
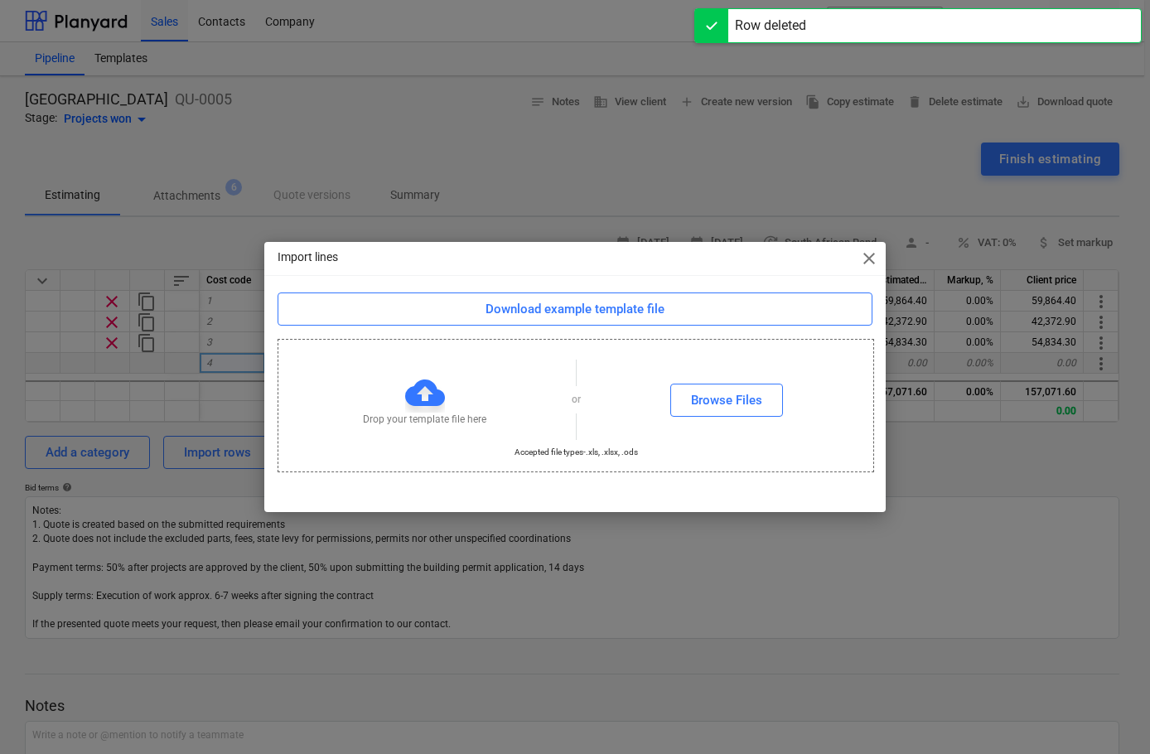
click at [854, 260] on div "Import lines close" at bounding box center [574, 258] width 621 height 33
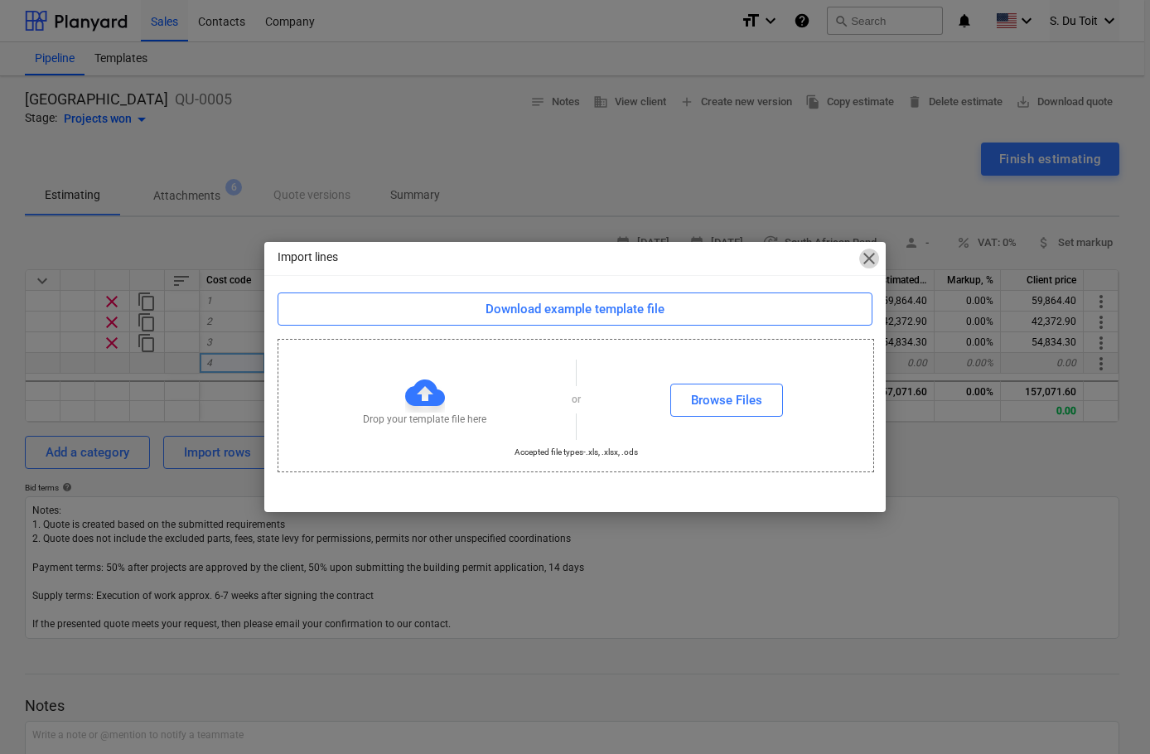
click at [865, 264] on span "close" at bounding box center [869, 259] width 20 height 20
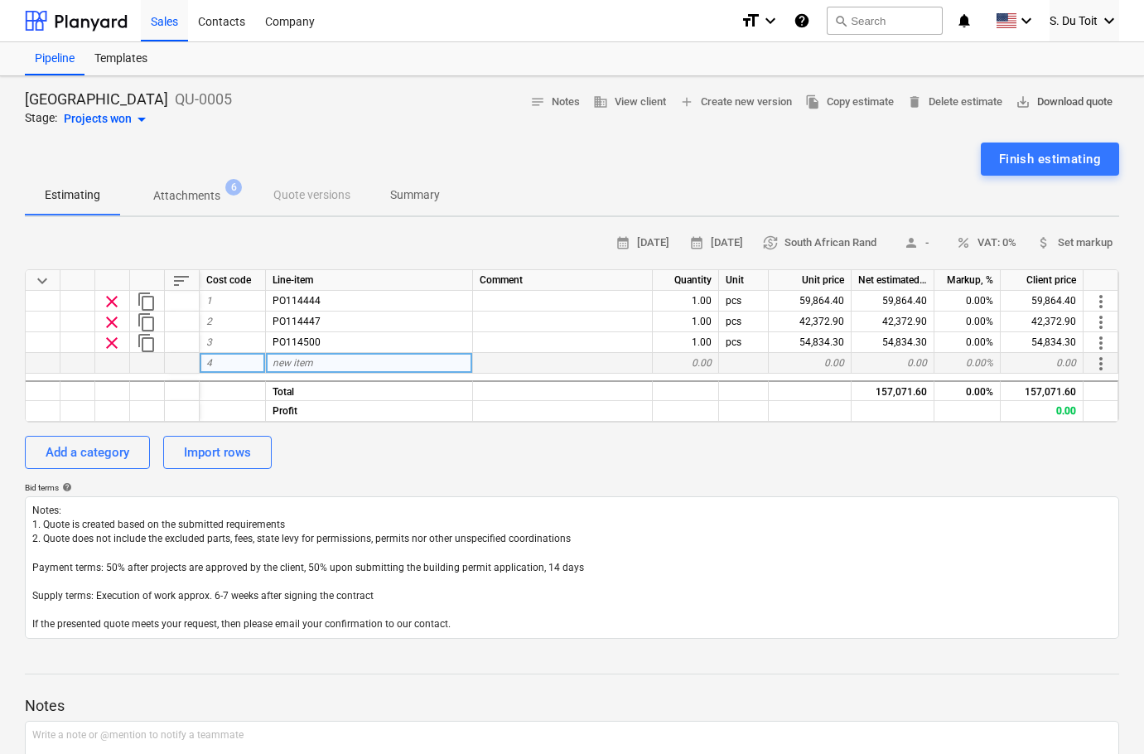
click at [1063, 104] on span "save_alt Download quote" at bounding box center [1064, 102] width 97 height 19
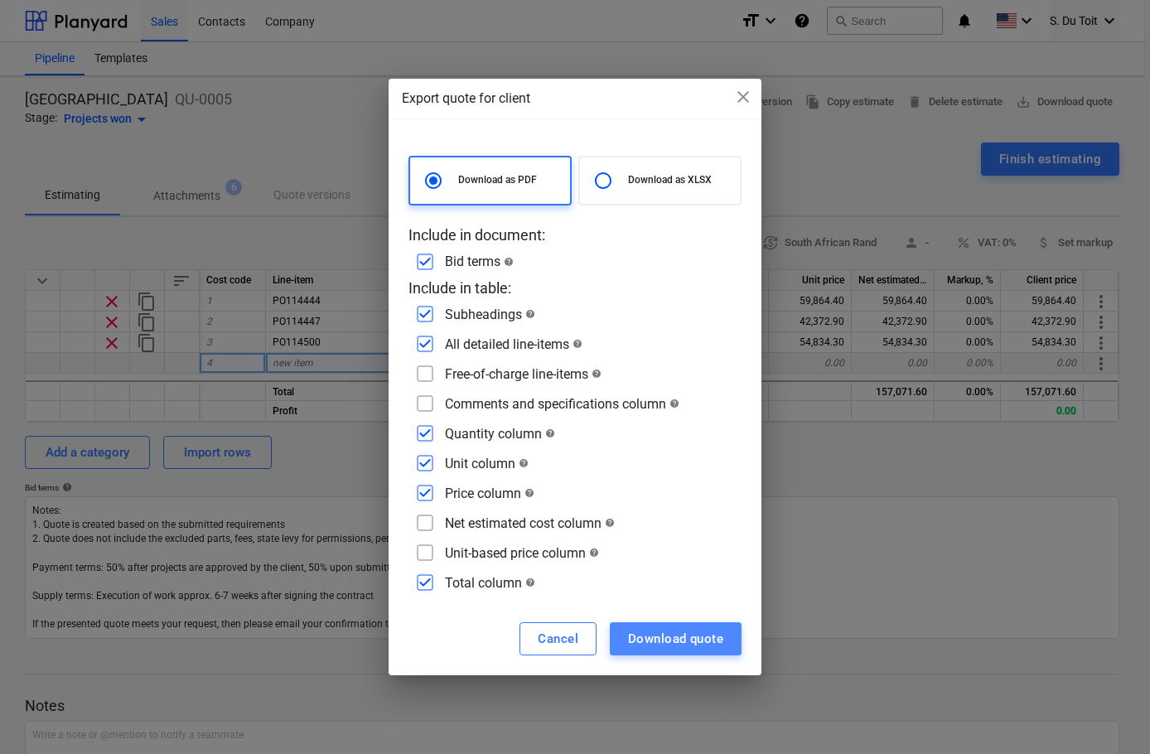
click at [698, 626] on button "Download quote" at bounding box center [676, 638] width 132 height 33
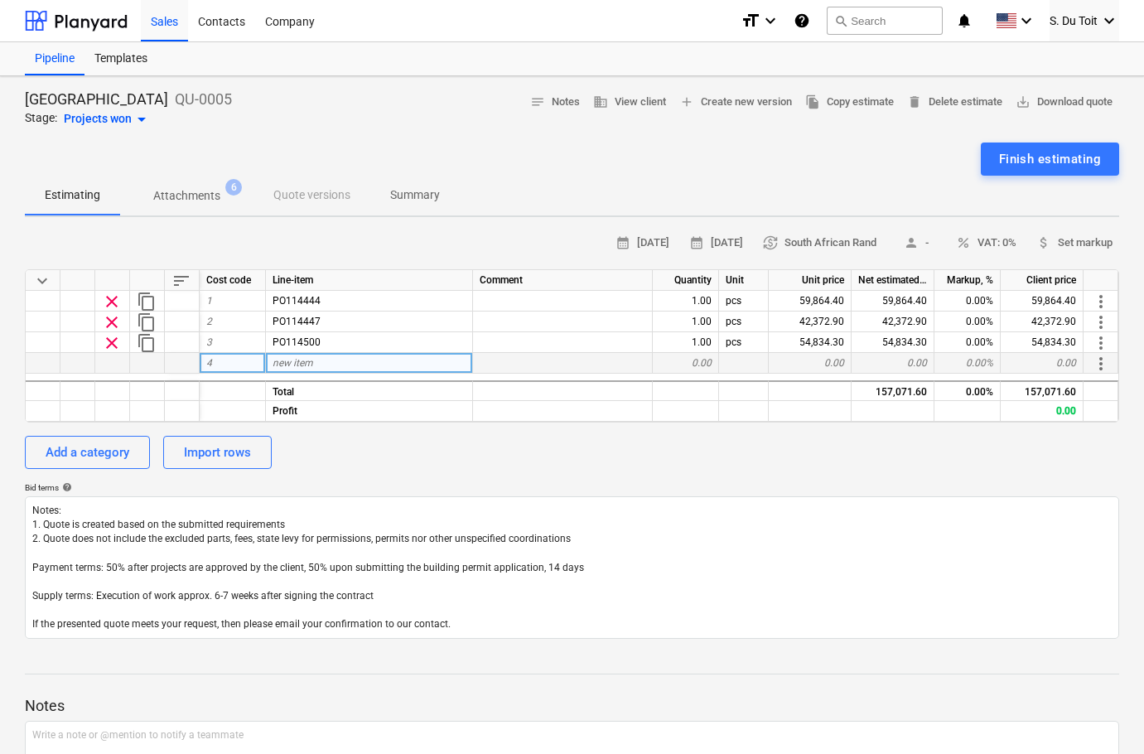
click at [175, 99] on p "QU-0005" at bounding box center [203, 99] width 57 height 20
click at [77, 119] on div "Projects won arrow_drop_down" at bounding box center [108, 119] width 88 height 20
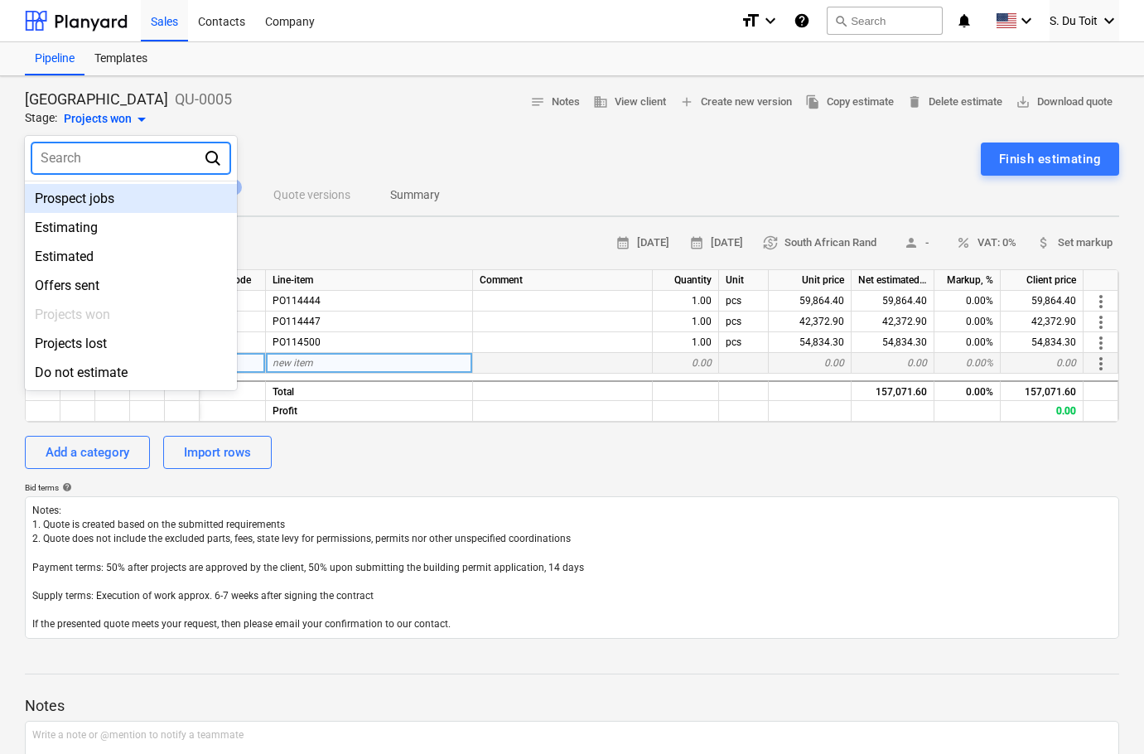
click at [110, 64] on div at bounding box center [572, 377] width 1144 height 754
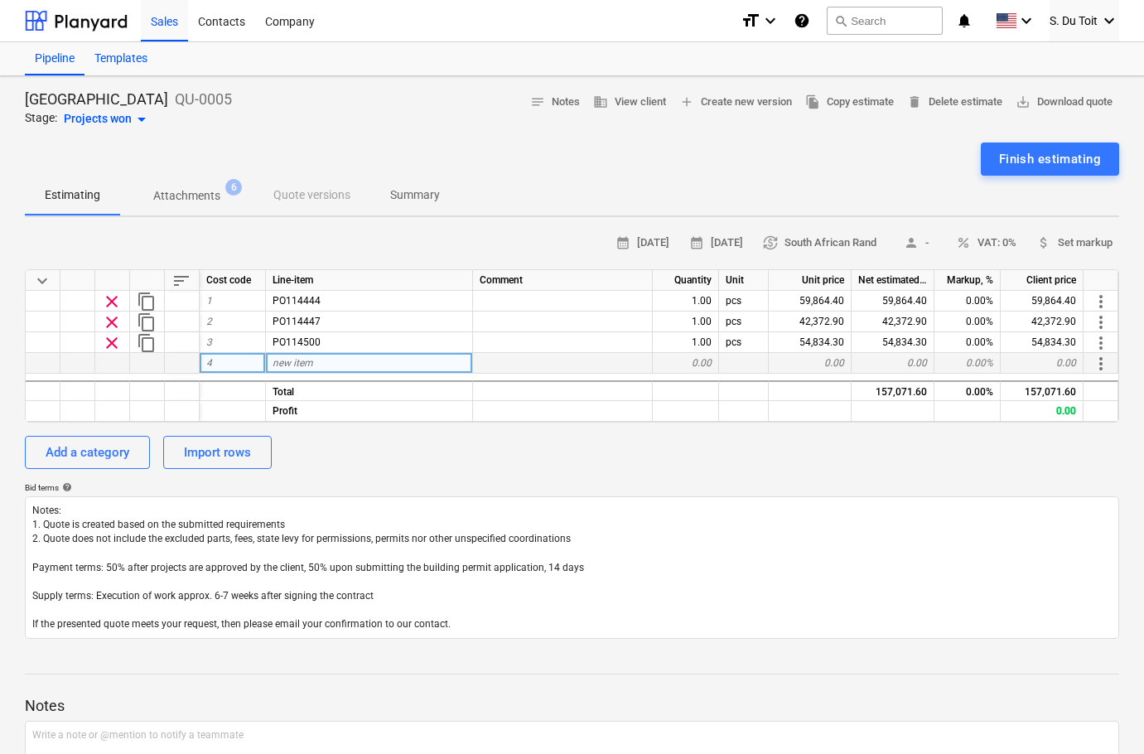
click at [110, 61] on div "Templates" at bounding box center [121, 58] width 73 height 33
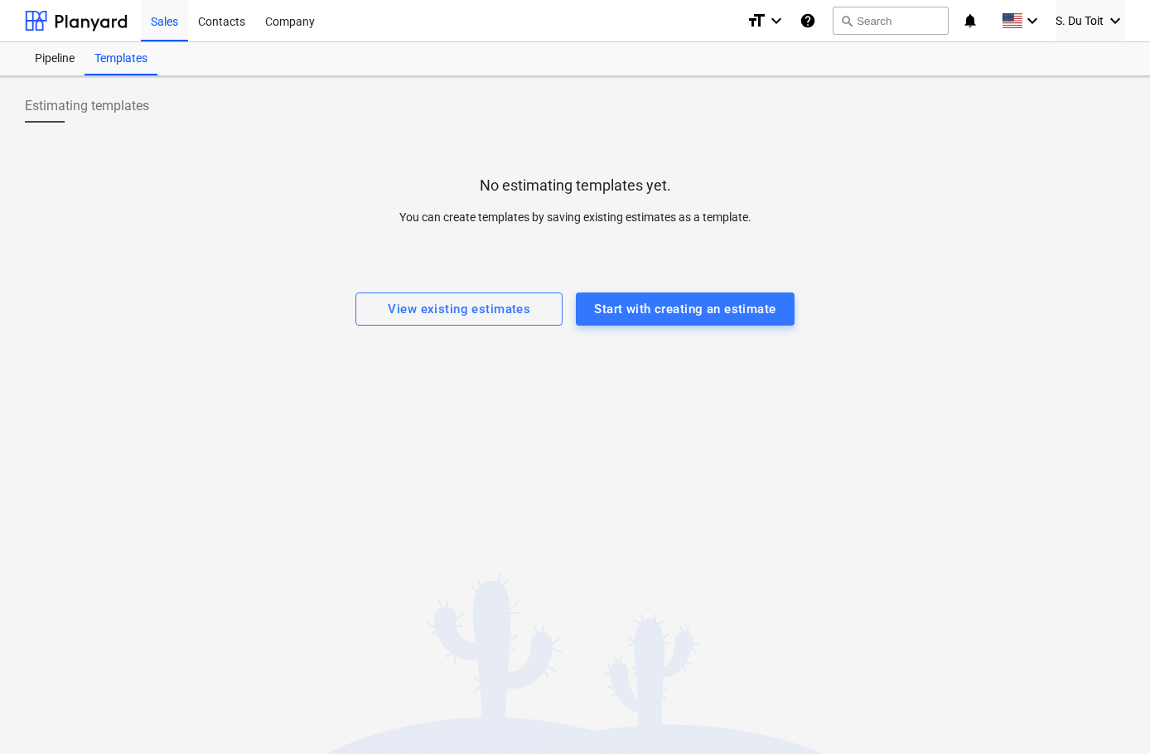
click at [202, 64] on div "Pipeline Templates" at bounding box center [575, 58] width 1100 height 33
click at [200, 64] on div "Pipeline Templates" at bounding box center [575, 58] width 1100 height 33
click at [200, 66] on div "Pipeline Templates" at bounding box center [575, 58] width 1100 height 33
drag, startPoint x: 200, startPoint y: 67, endPoint x: 466, endPoint y: 533, distance: 536.2
click at [466, 533] on div "Estimating templates No estimating templates yet. You can create templates by s…" at bounding box center [575, 415] width 1150 height 678
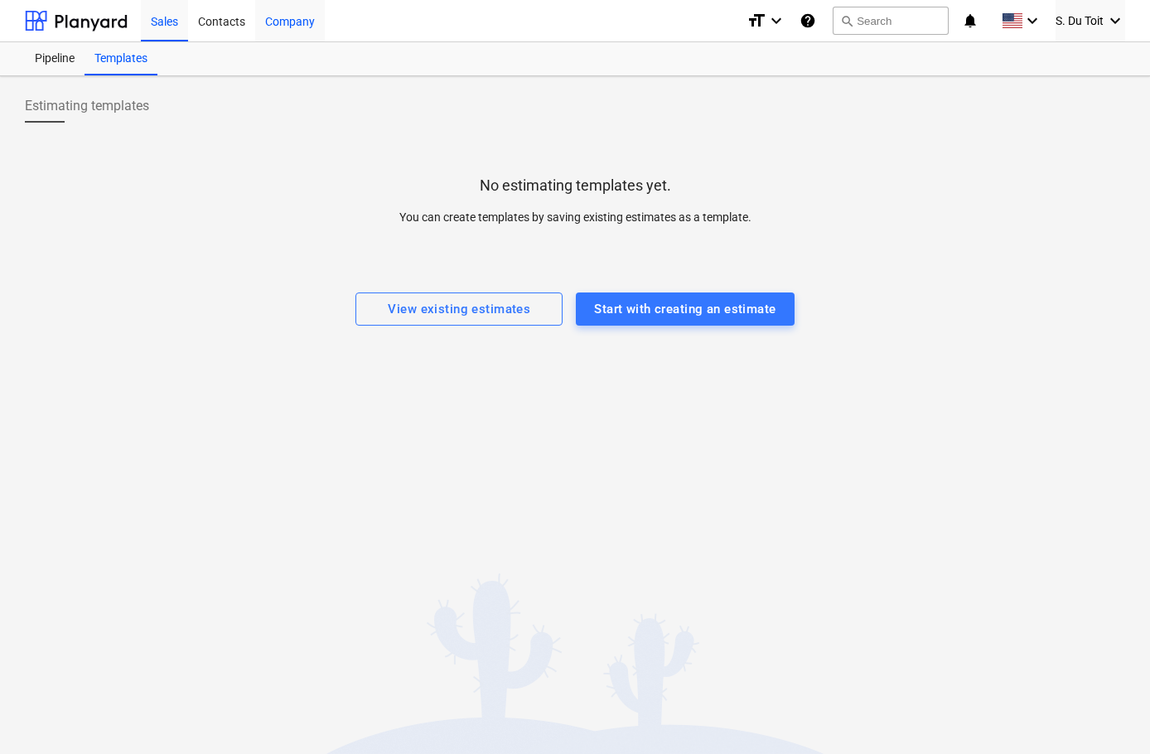
drag, startPoint x: 287, startPoint y: 31, endPoint x: 186, endPoint y: 31, distance: 101.1
click at [287, 31] on div "Company" at bounding box center [290, 20] width 70 height 42
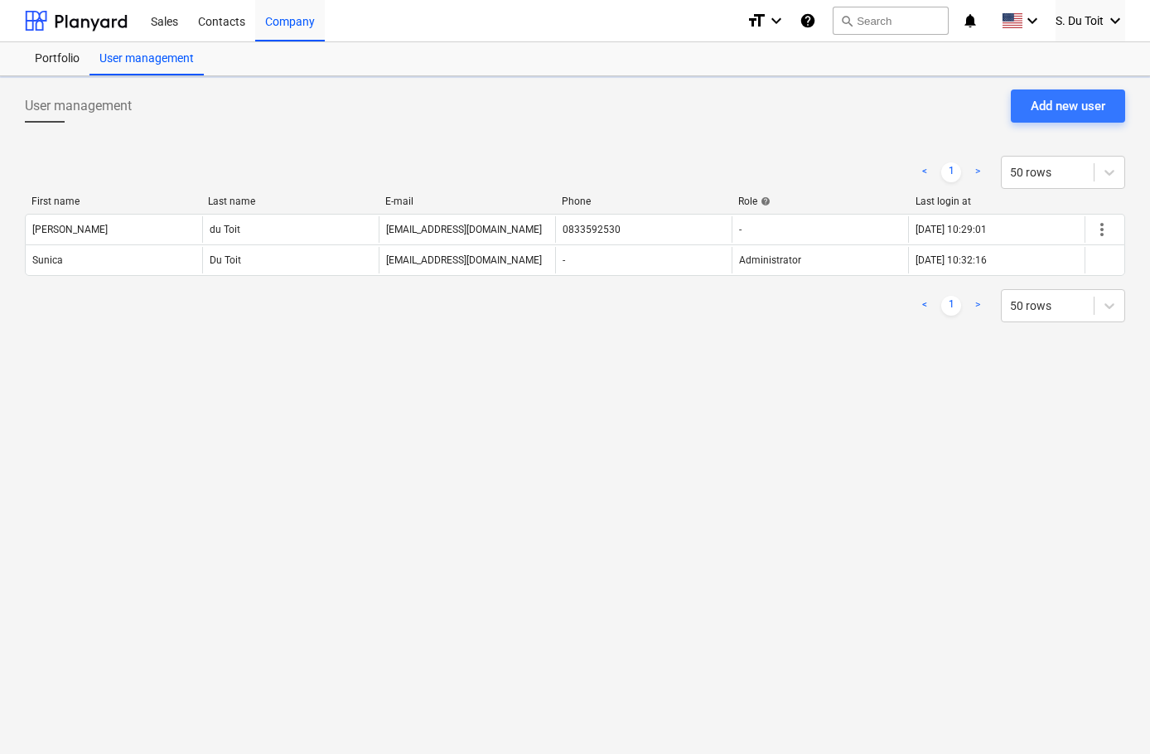
drag, startPoint x: 228, startPoint y: 27, endPoint x: 128, endPoint y: 16, distance: 100.0
click at [228, 27] on div "Contacts" at bounding box center [221, 20] width 67 height 42
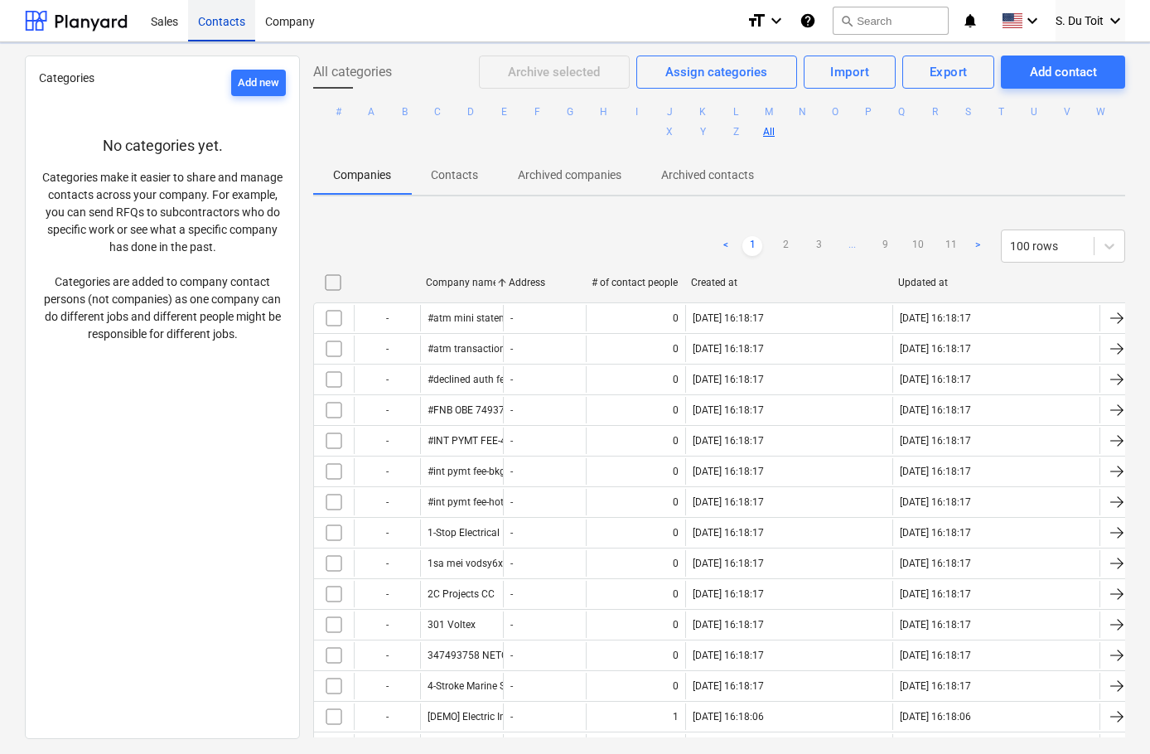
click at [239, 21] on div "Contacts" at bounding box center [221, 20] width 67 height 42
click at [272, 26] on div "Company" at bounding box center [290, 20] width 70 height 42
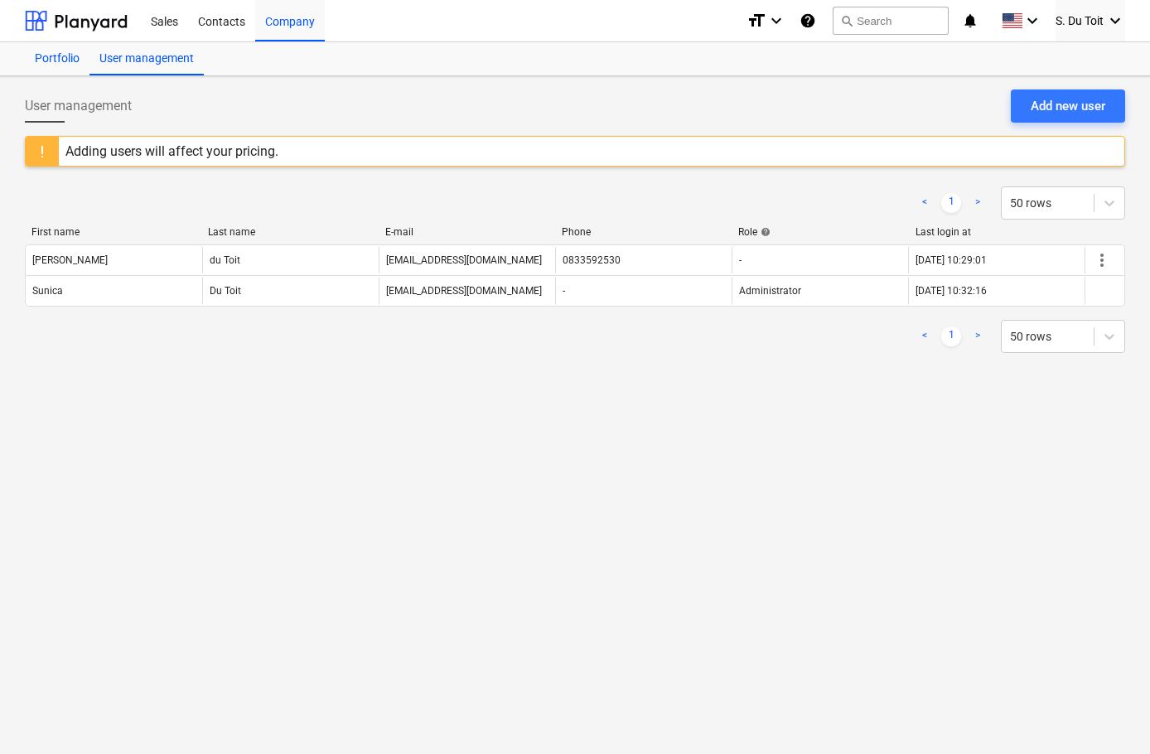
click at [36, 65] on div "Portfolio" at bounding box center [57, 58] width 65 height 33
click at [47, 62] on div "Portfolio" at bounding box center [57, 58] width 65 height 33
click at [47, 65] on div "Portfolio" at bounding box center [57, 58] width 65 height 33
click at [46, 65] on div "Portfolio" at bounding box center [57, 58] width 65 height 33
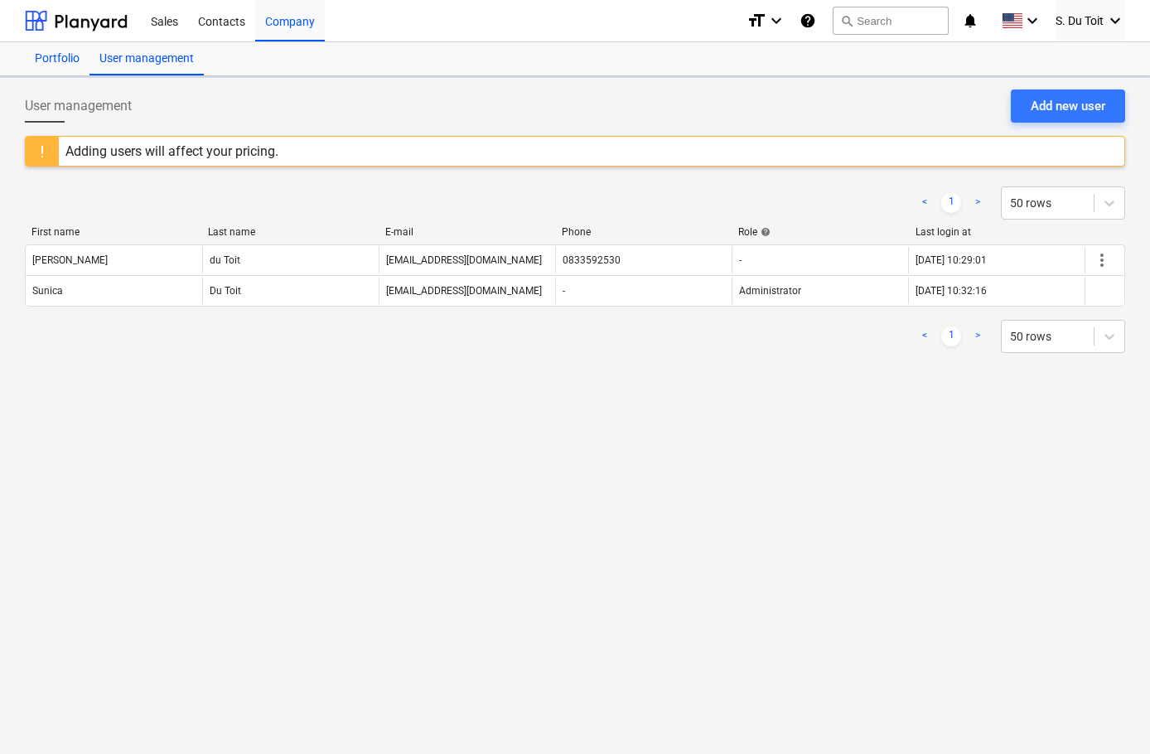
click at [46, 65] on div "Portfolio" at bounding box center [57, 58] width 65 height 33
click at [148, 28] on div "Sales" at bounding box center [164, 20] width 47 height 42
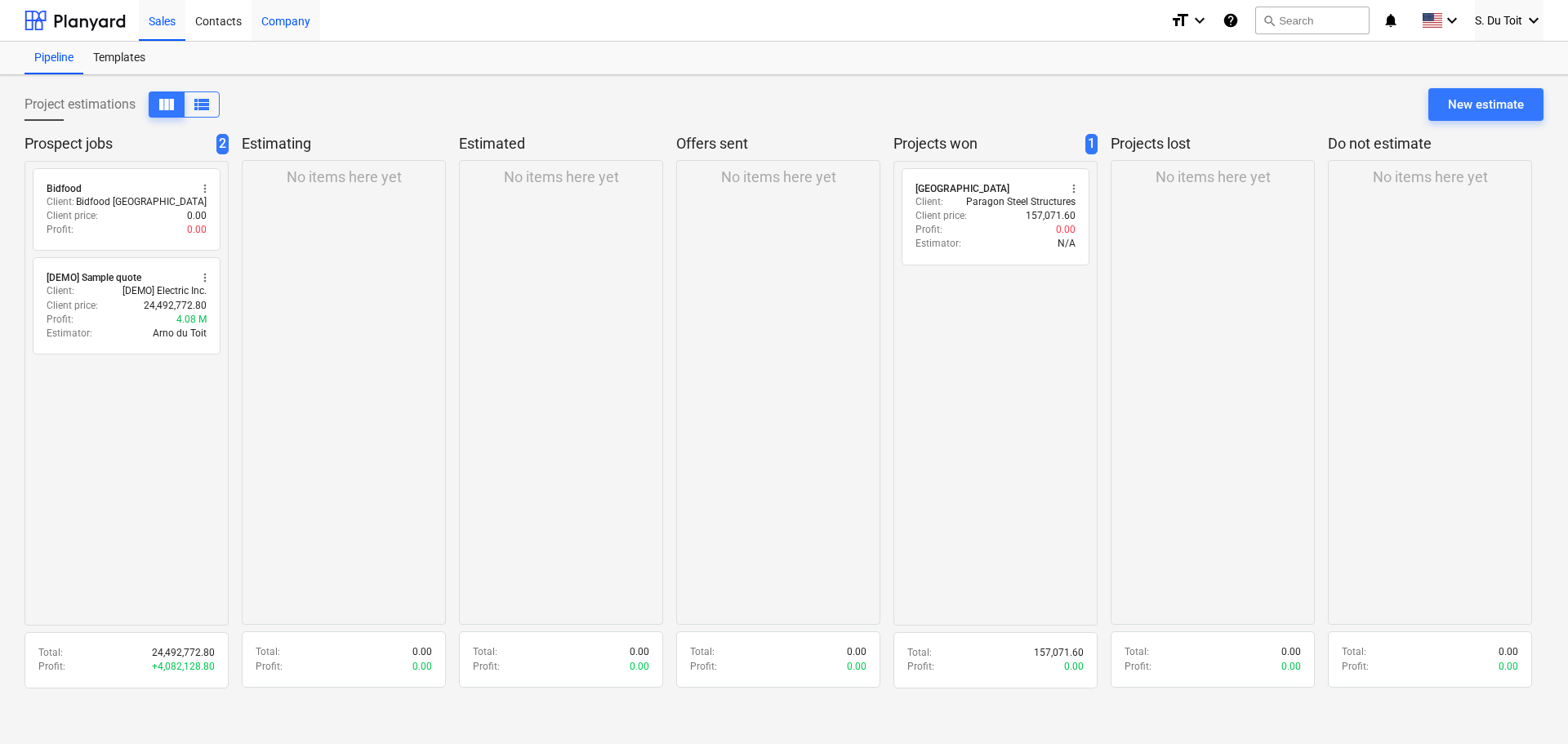
click at [294, 9] on div "Company" at bounding box center [286, 20] width 69 height 41
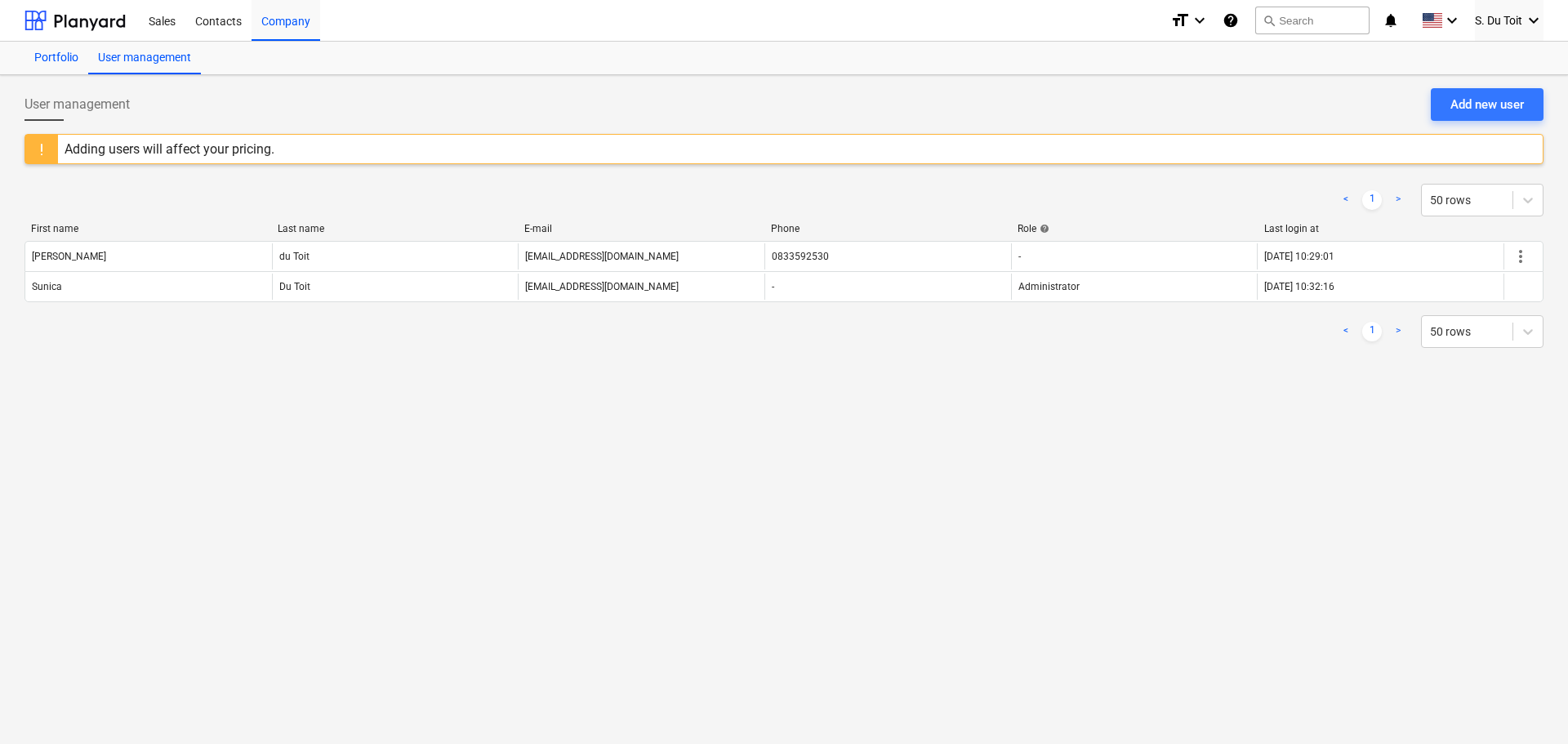
click at [59, 64] on div "Portfolio" at bounding box center [56, 57] width 64 height 33
click at [1499, 17] on span "S. Du Toit" at bounding box center [1498, 20] width 47 height 13
click at [1463, 427] on div at bounding box center [784, 372] width 1568 height 744
drag, startPoint x: 145, startPoint y: 28, endPoint x: 154, endPoint y: 27, distance: 9.1
click at [146, 28] on div "Sales" at bounding box center [162, 20] width 46 height 41
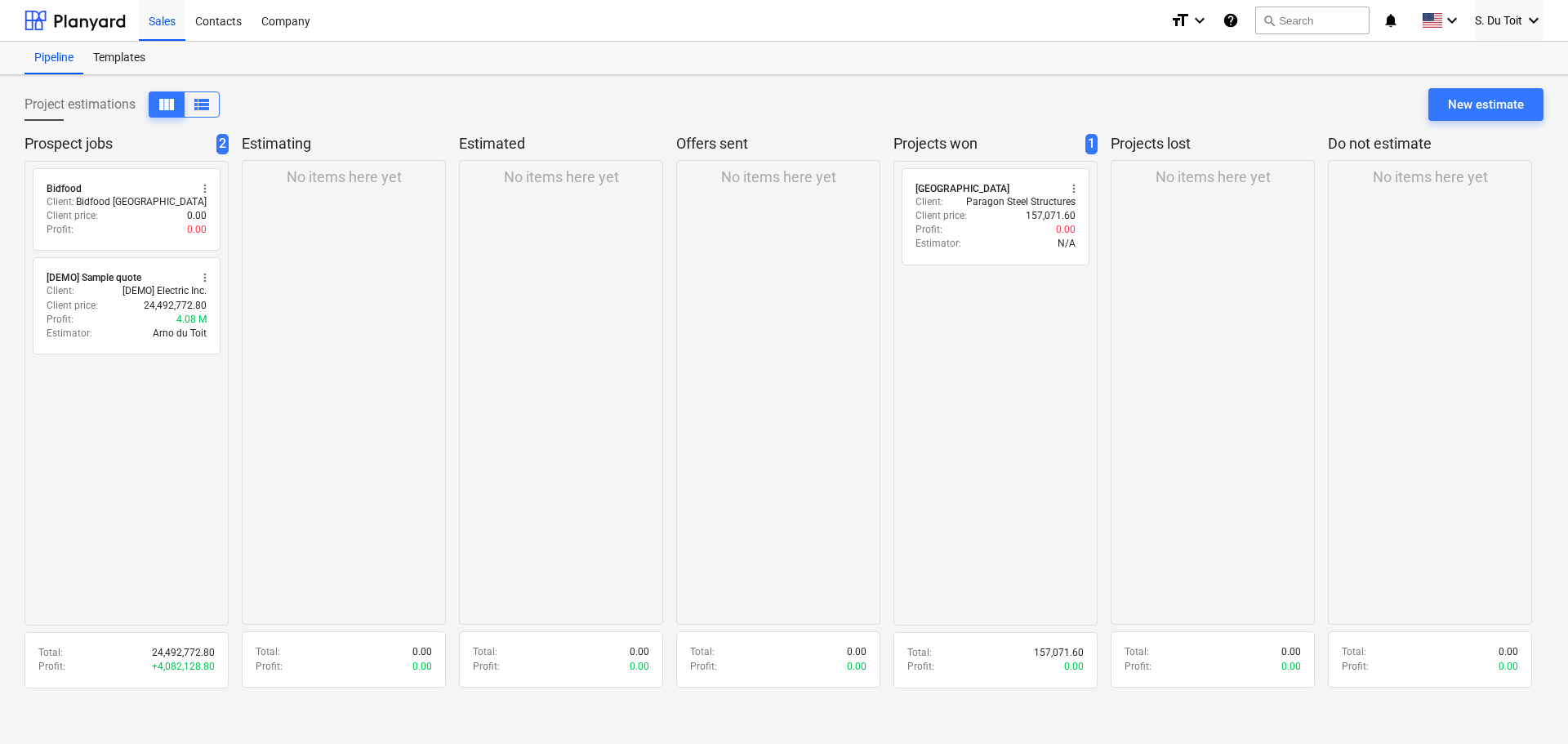
click at [988, 326] on div "radio_button_unchecked Brookside Mall more_vert Client : Paragon Steel Structur…" at bounding box center [994, 392] width 204 height 464
click at [1137, 497] on div "No items here yet" at bounding box center [1212, 391] width 204 height 464
click at [716, 435] on div "No items here yet" at bounding box center [778, 391] width 204 height 464
click at [1089, 552] on div "radio_button_unchecked Brookside Mall more_vert Client : Paragon Steel Structur…" at bounding box center [994, 392] width 204 height 464
